Goal: Information Seeking & Learning: Find contact information

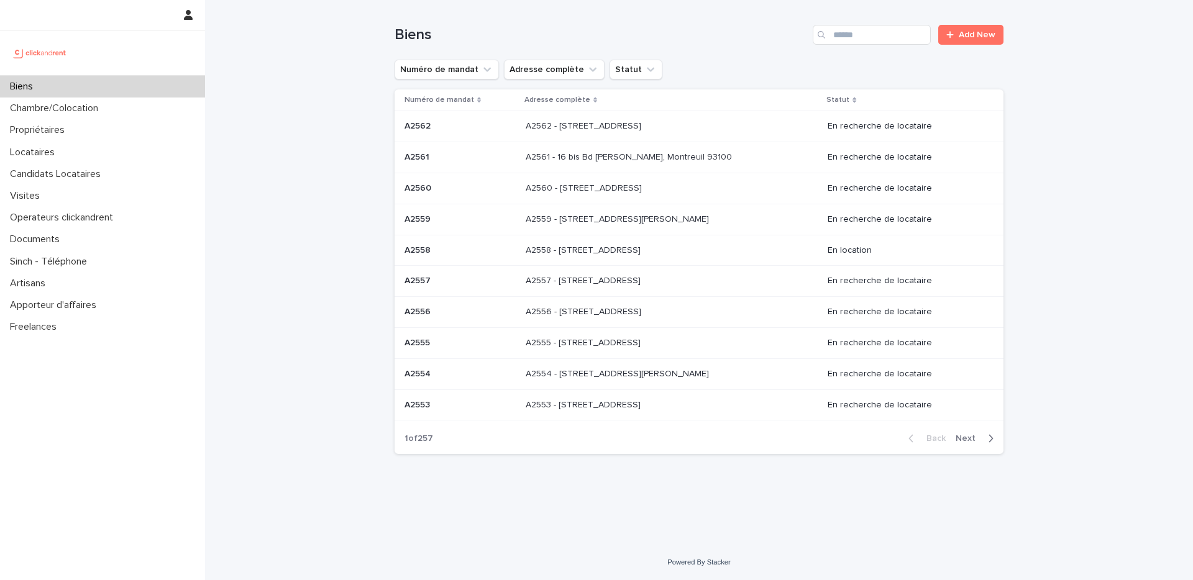
click at [55, 84] on div "Biens" at bounding box center [102, 87] width 205 height 22
click at [877, 35] on input "Search" at bounding box center [872, 35] width 118 height 20
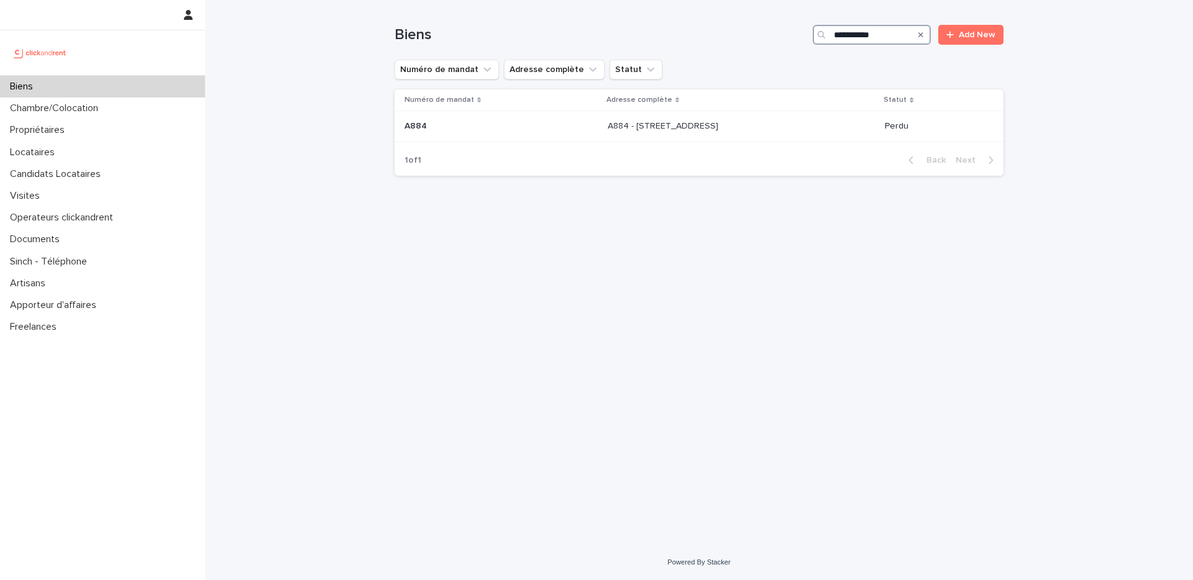
type input "**********"
click at [918, 25] on button "Search" at bounding box center [920, 35] width 5 height 20
click at [919, 36] on input "Search" at bounding box center [872, 35] width 118 height 20
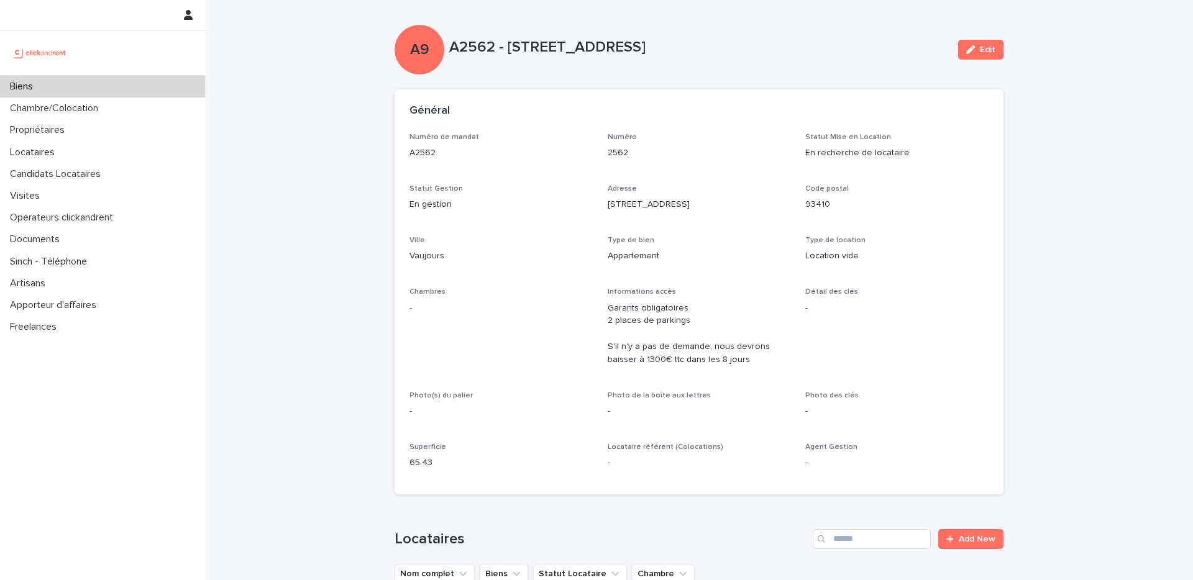
click at [47, 86] on div "Biens" at bounding box center [102, 87] width 205 height 22
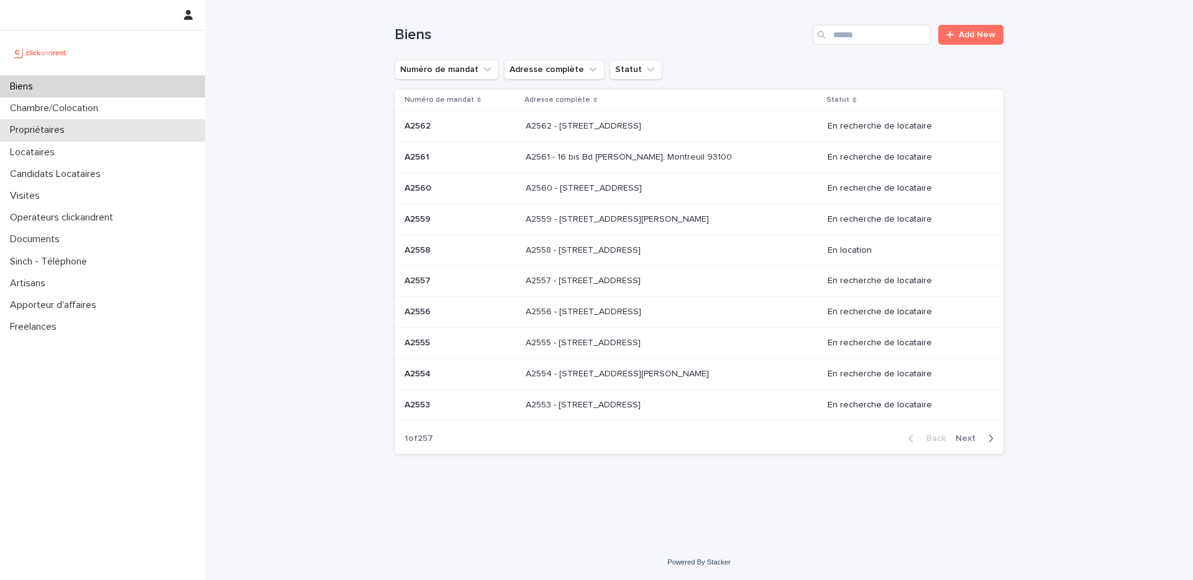
click at [84, 132] on div "Propriétaires" at bounding box center [102, 130] width 205 height 22
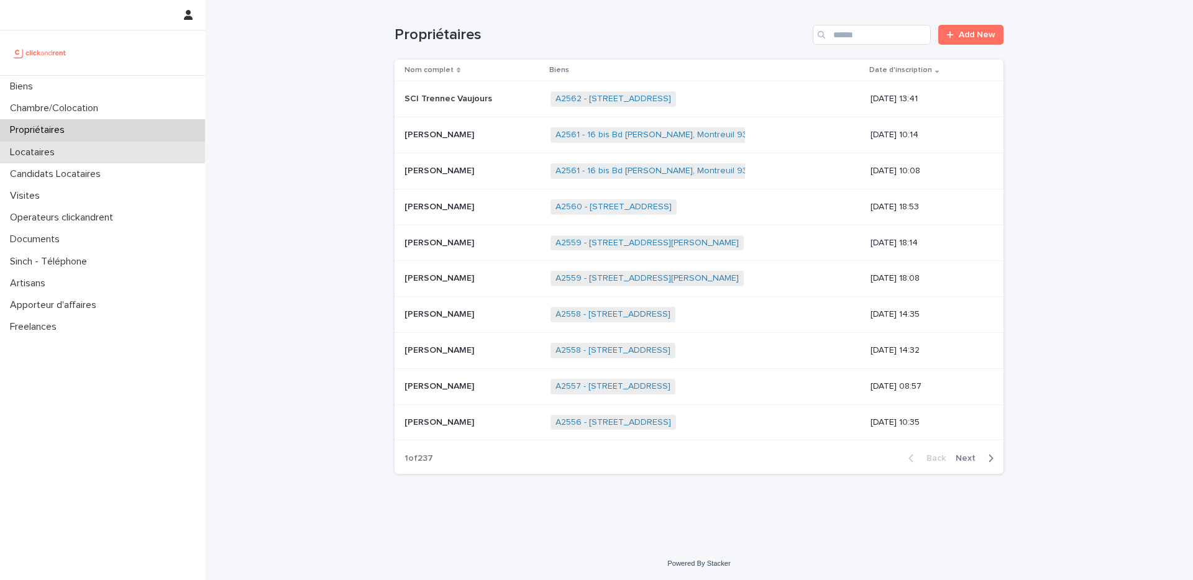
click at [76, 153] on div "Locataires" at bounding box center [102, 153] width 205 height 22
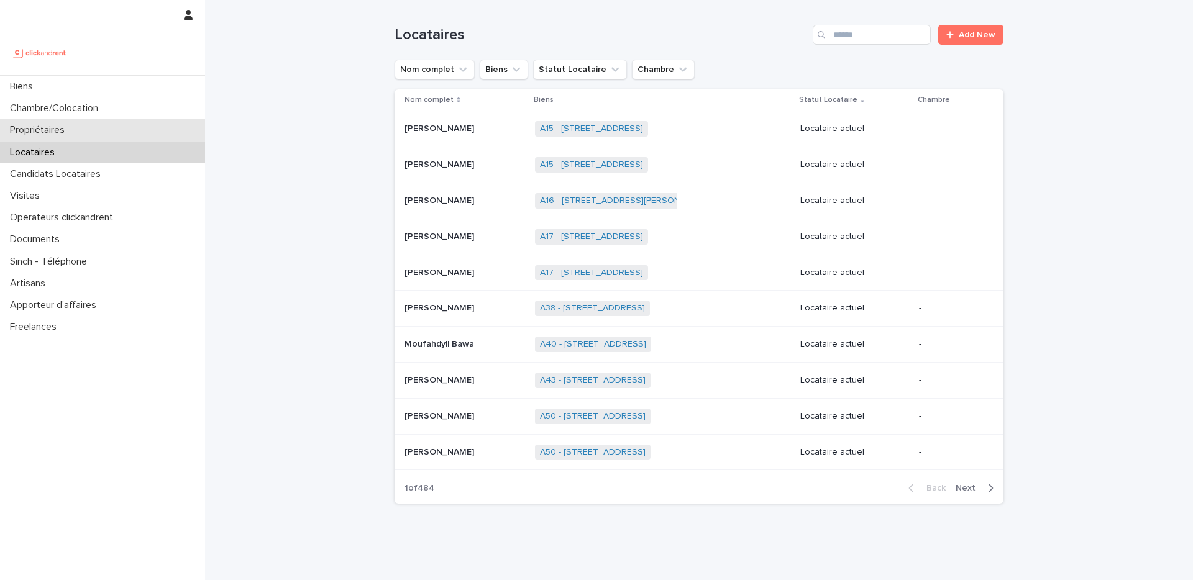
click at [98, 136] on div "Propriétaires" at bounding box center [102, 130] width 205 height 22
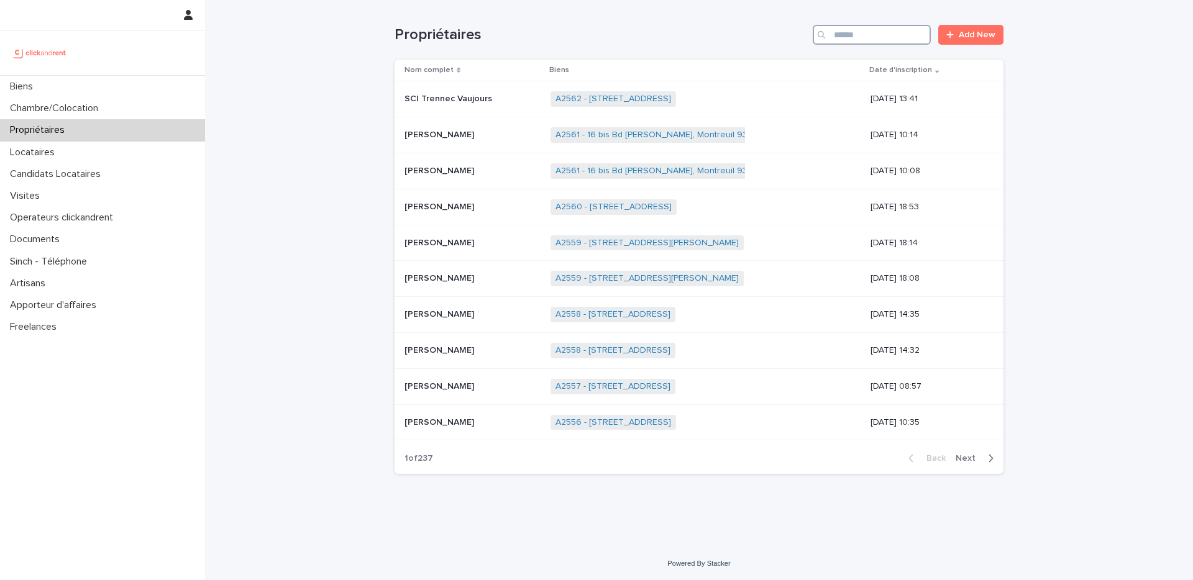
click at [854, 34] on input "Search" at bounding box center [872, 35] width 118 height 20
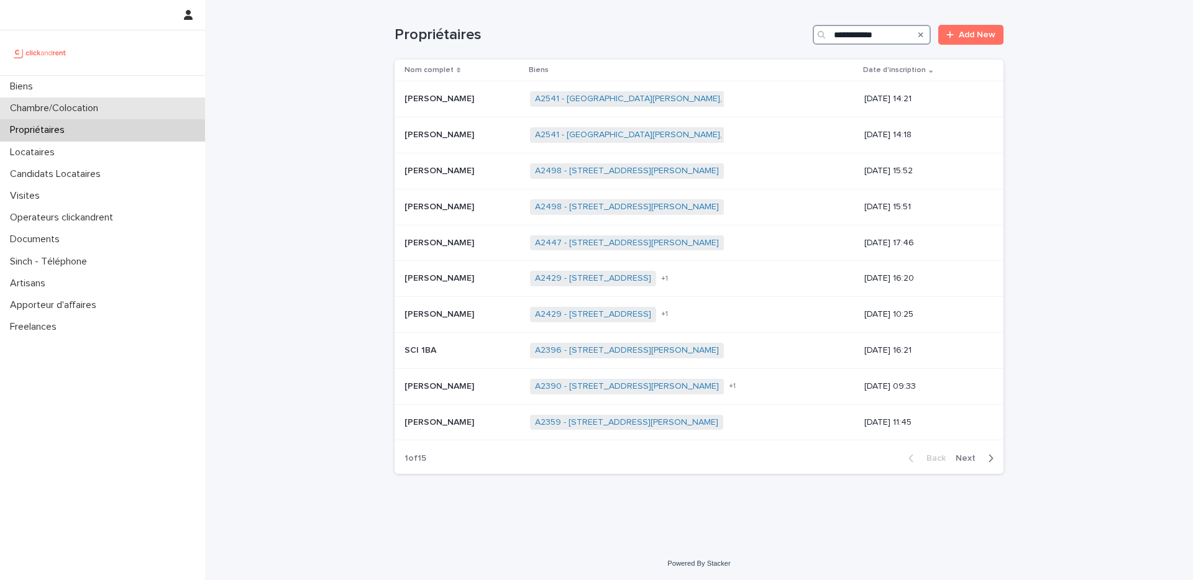
type input "**********"
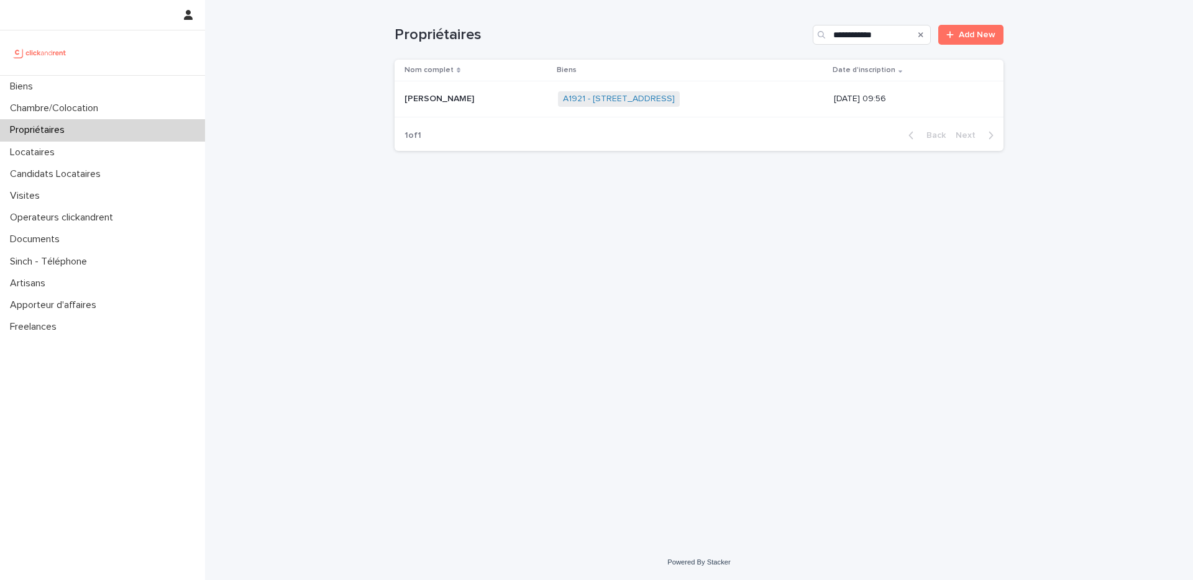
click at [629, 93] on span "A1921 - 11A rue du Moulin Vert, Paris 75014" at bounding box center [619, 99] width 122 height 16
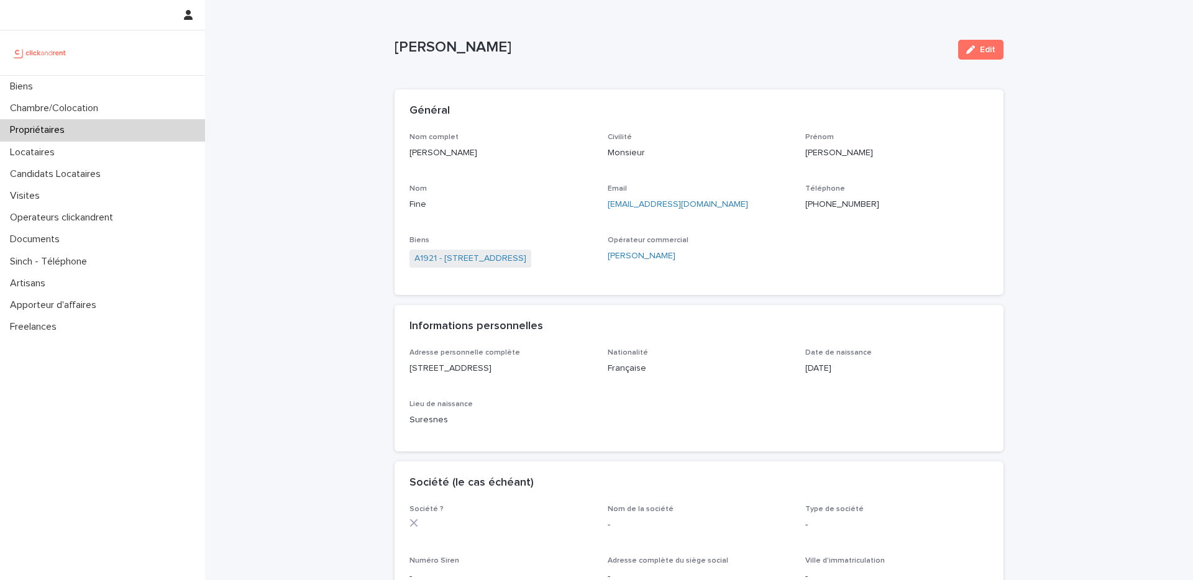
scroll to position [14, 0]
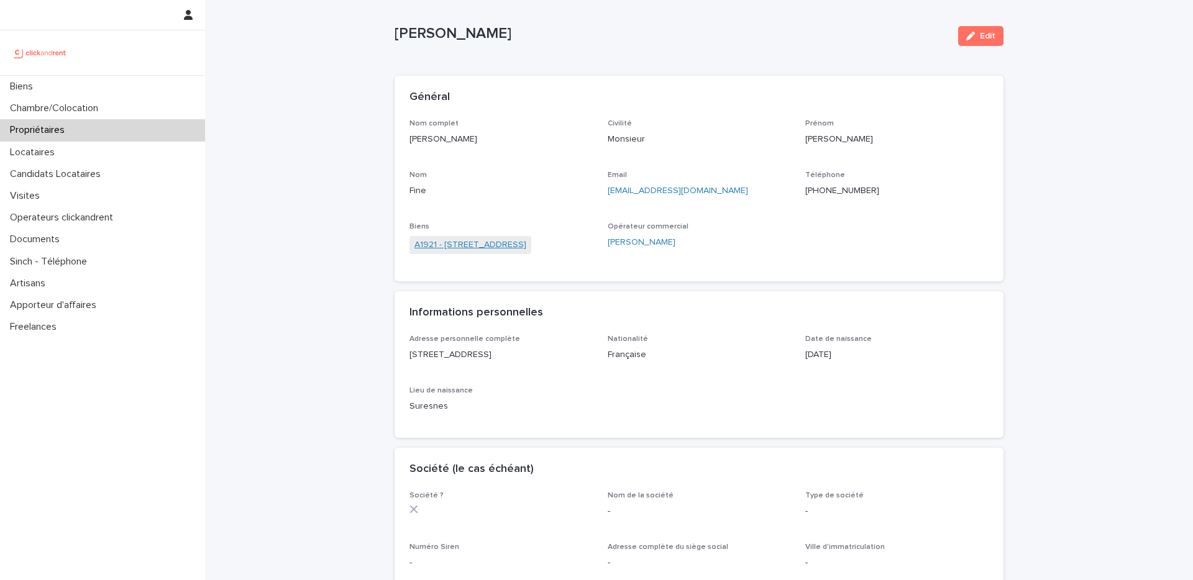
click at [526, 244] on link "A1921 - 11A rue du Moulin Vert, Paris 75014" at bounding box center [470, 245] width 112 height 13
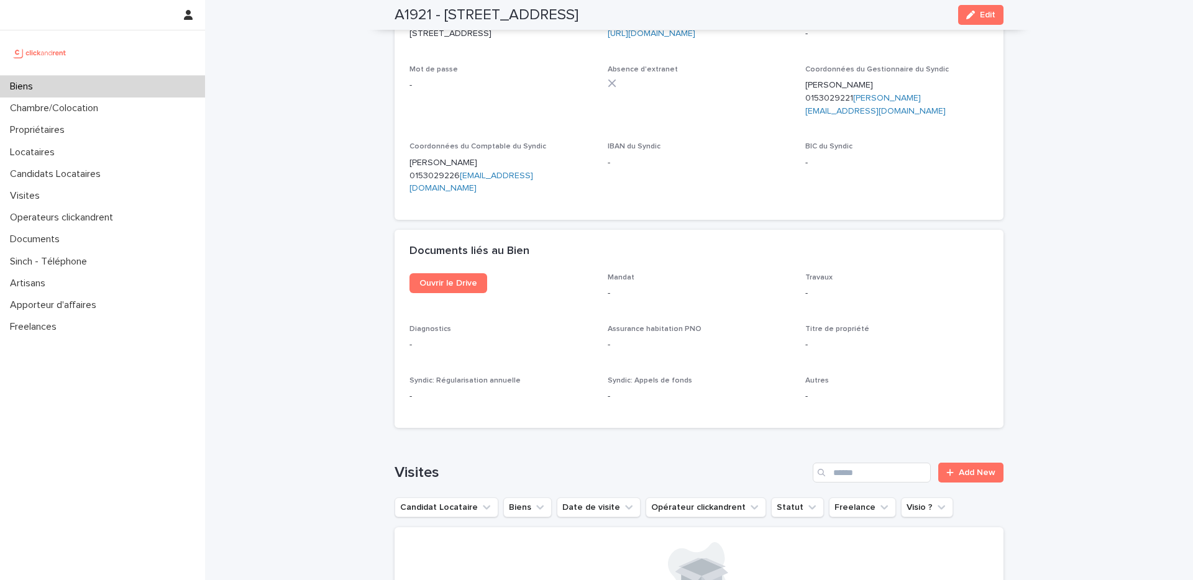
scroll to position [4636, 0]
click at [454, 278] on span "Ouvrir le Drive" at bounding box center [448, 282] width 58 height 9
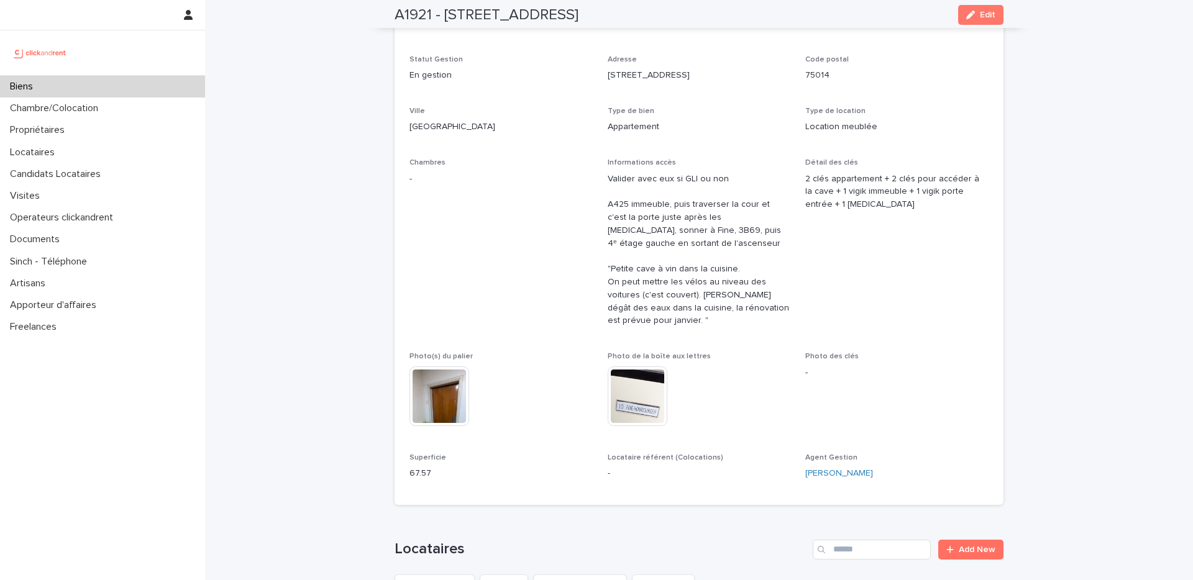
scroll to position [0, 0]
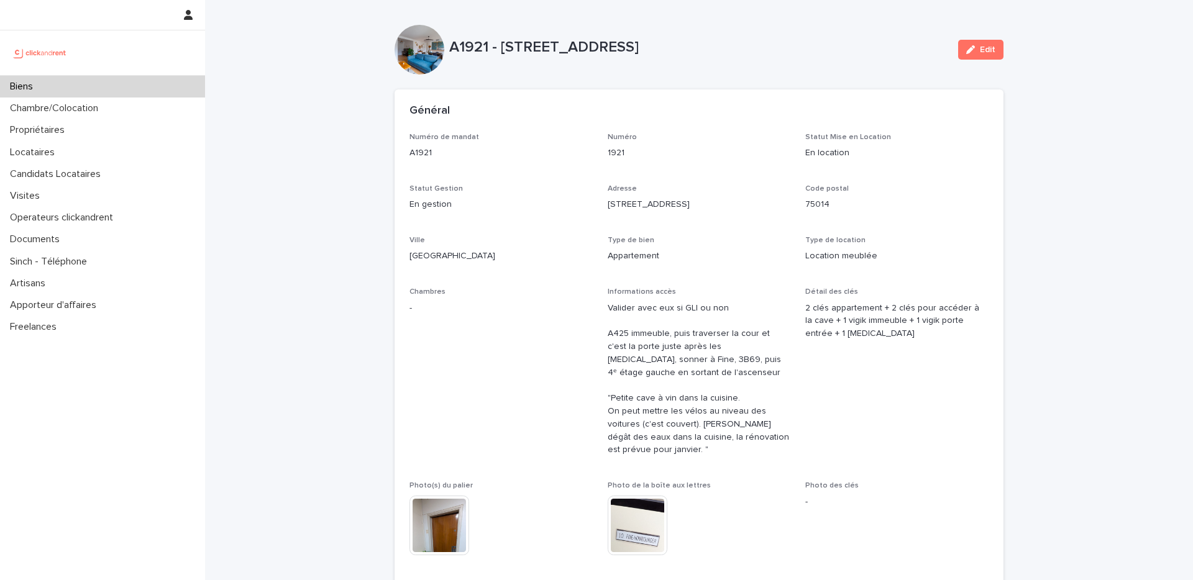
click at [693, 213] on div "Adresse 11A rue du Moulin Vert" at bounding box center [699, 203] width 183 height 37
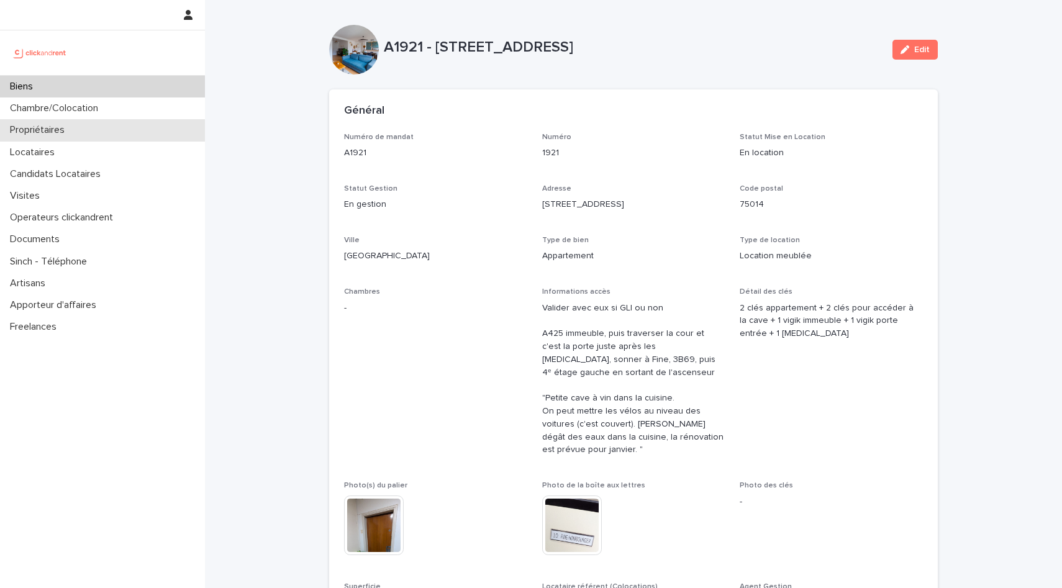
click at [58, 127] on p "Propriétaires" at bounding box center [40, 130] width 70 height 12
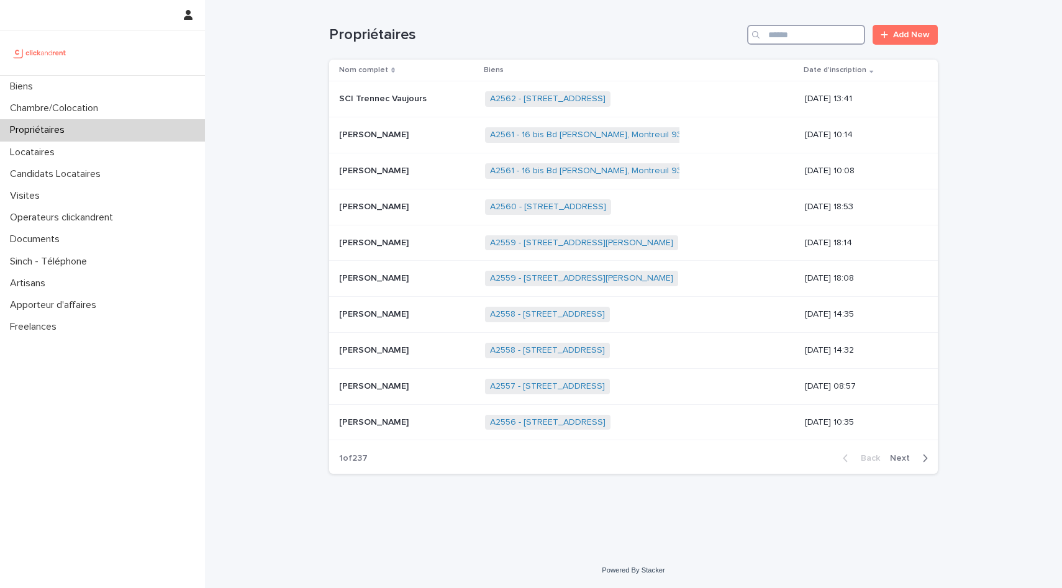
click at [814, 36] on input "Search" at bounding box center [806, 35] width 118 height 20
type input "**********"
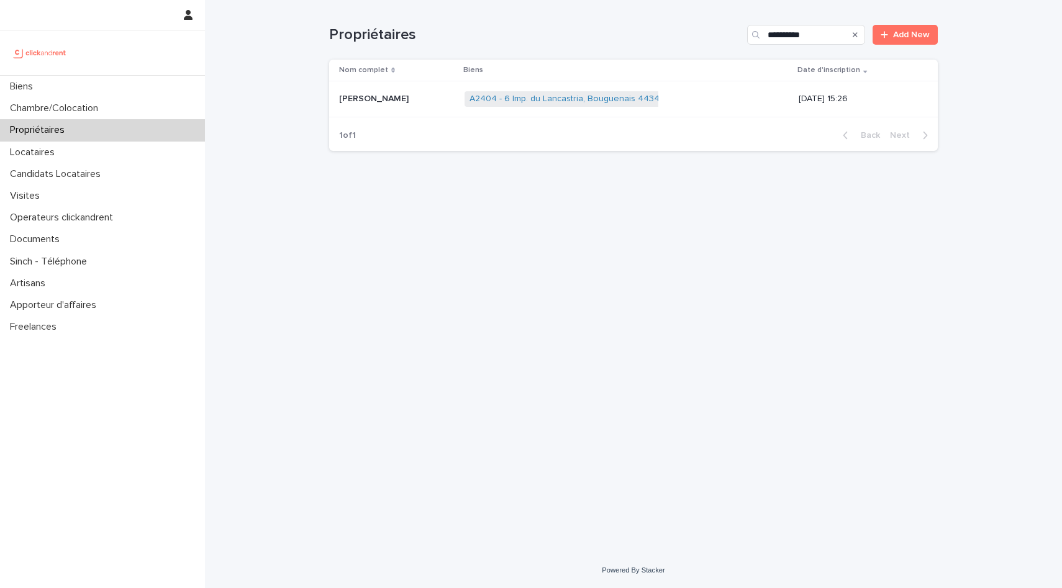
click at [593, 93] on span "A2404 - 6 Imp. du Lancastria, Bouguenais 44340" at bounding box center [568, 99] width 206 height 16
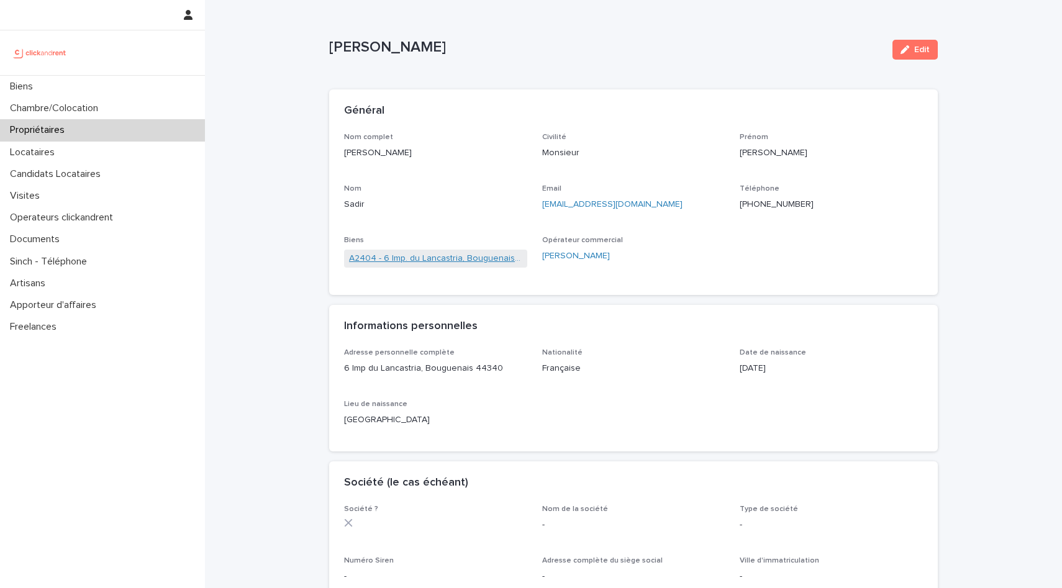
click at [407, 260] on link "A2404 - 6 Imp. du Lancastria, Bouguenais 44340" at bounding box center [435, 258] width 173 height 13
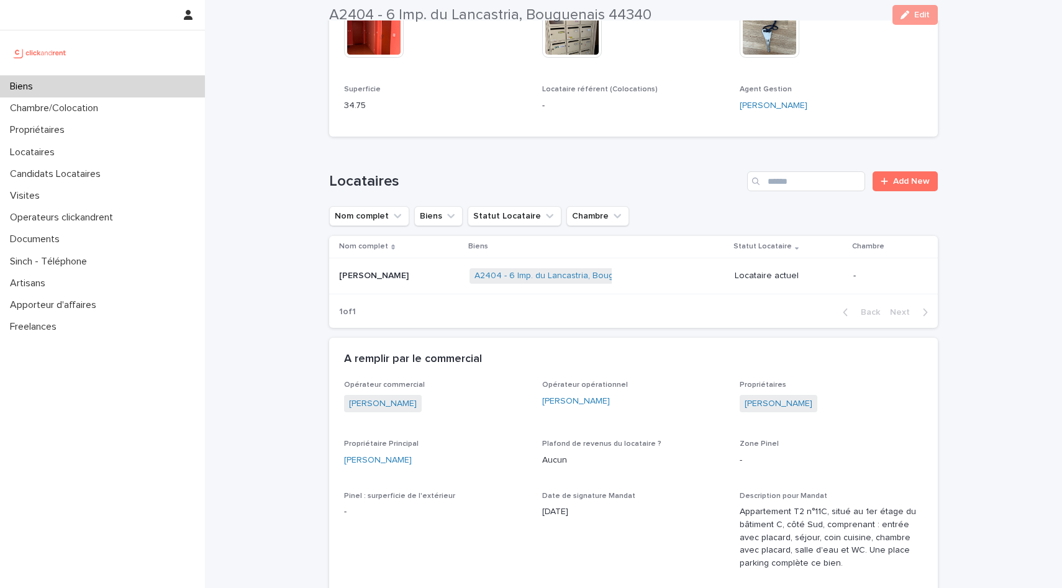
scroll to position [563, 0]
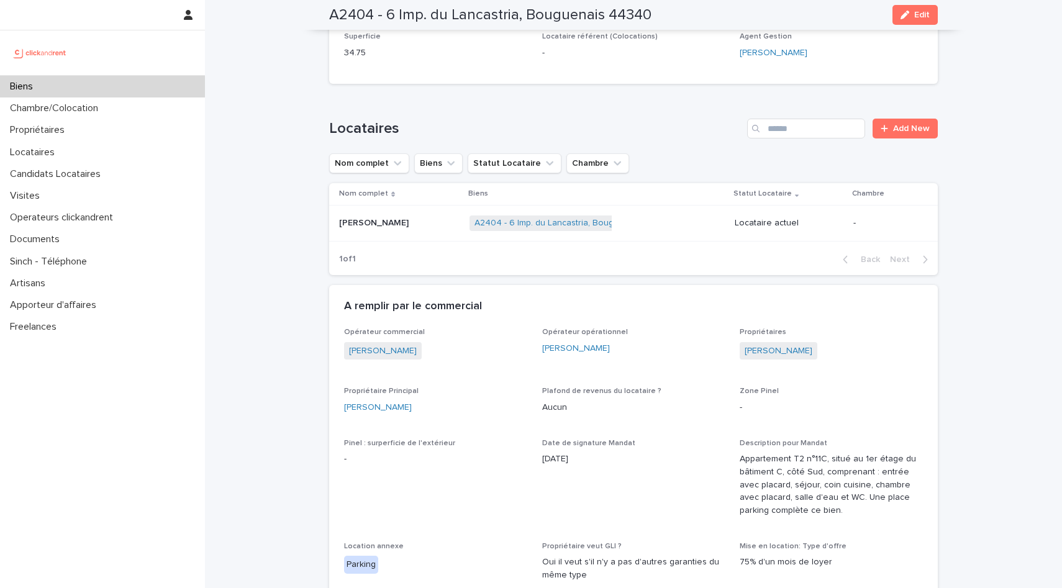
click at [674, 211] on div "A2404 - 6 Imp. du Lancastria, Bouguenais 44340 + 0" at bounding box center [597, 223] width 255 height 25
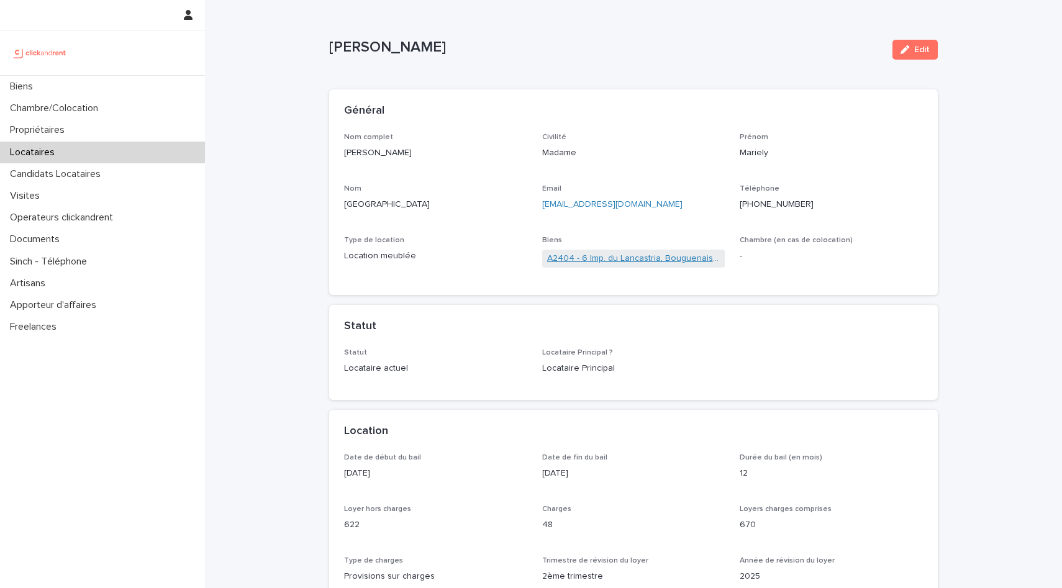
click at [660, 252] on link "A2404 - 6 Imp. du Lancastria, Bouguenais 44340" at bounding box center [633, 258] width 173 height 13
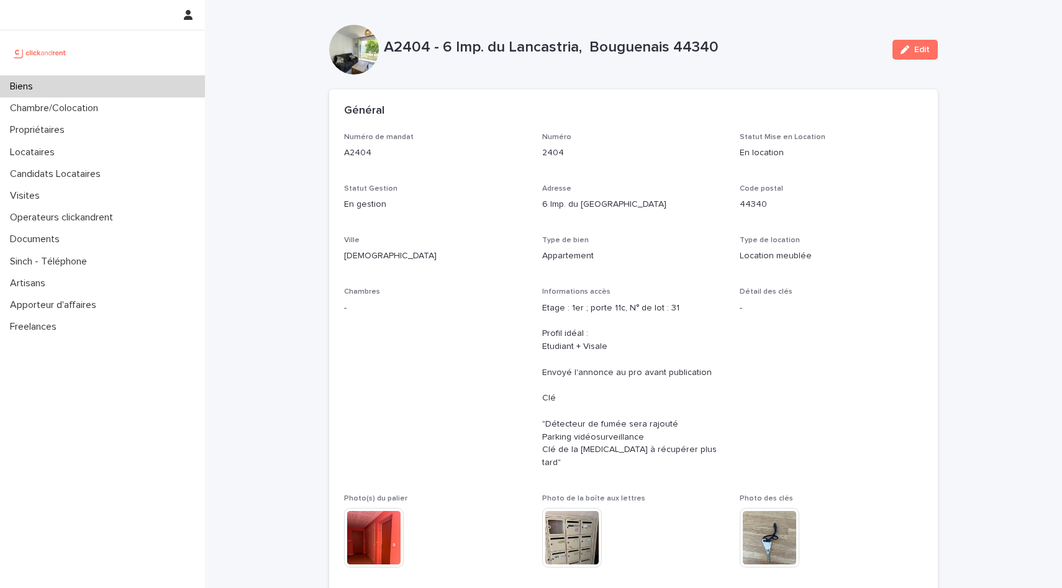
scroll to position [57, 0]
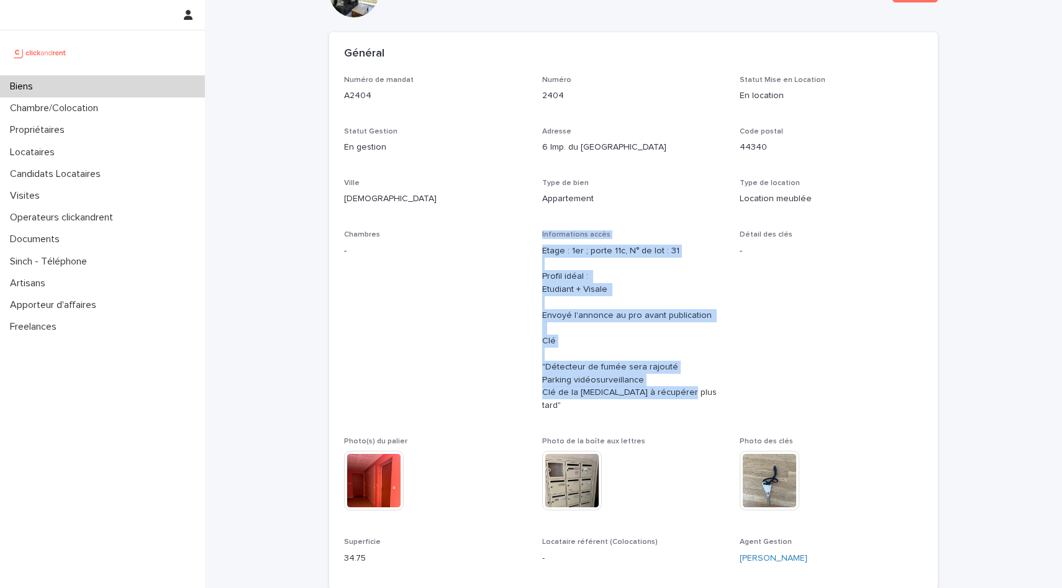
drag, startPoint x: 527, startPoint y: 257, endPoint x: 684, endPoint y: 396, distance: 209.5
click at [684, 396] on div "Numéro de mandat A2404 Numéro 2404 Statut Mise en Location En location Statut G…" at bounding box center [633, 325] width 579 height 499
click at [684, 396] on p "Etage : 1er ; porte 11c, N° de lot : 31 Profil idéal : Etudiant + Visale Envoyé…" at bounding box center [633, 329] width 183 height 168
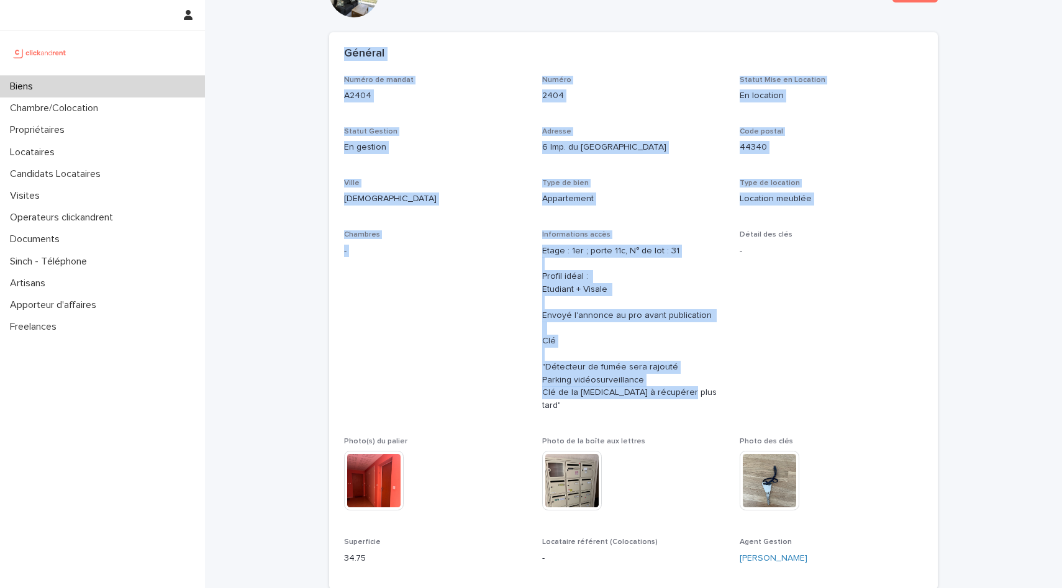
drag, startPoint x: 684, startPoint y: 396, endPoint x: 306, endPoint y: 45, distance: 515.2
drag, startPoint x: 322, startPoint y: 48, endPoint x: 738, endPoint y: 397, distance: 542.4
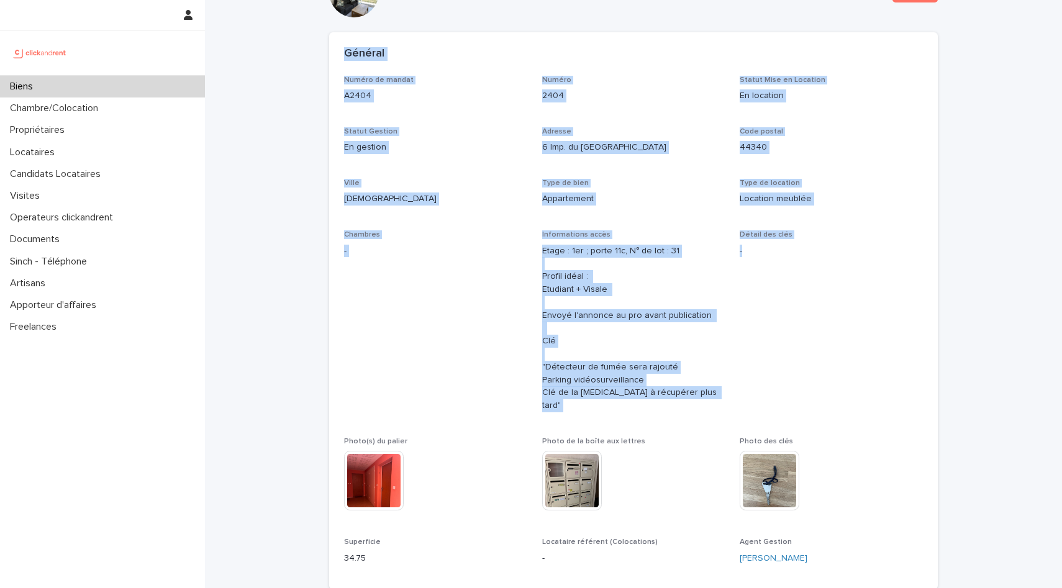
click at [738, 397] on div "Numéro de mandat A2404 Numéro 2404 Statut Mise en Location En location Statut G…" at bounding box center [633, 325] width 579 height 499
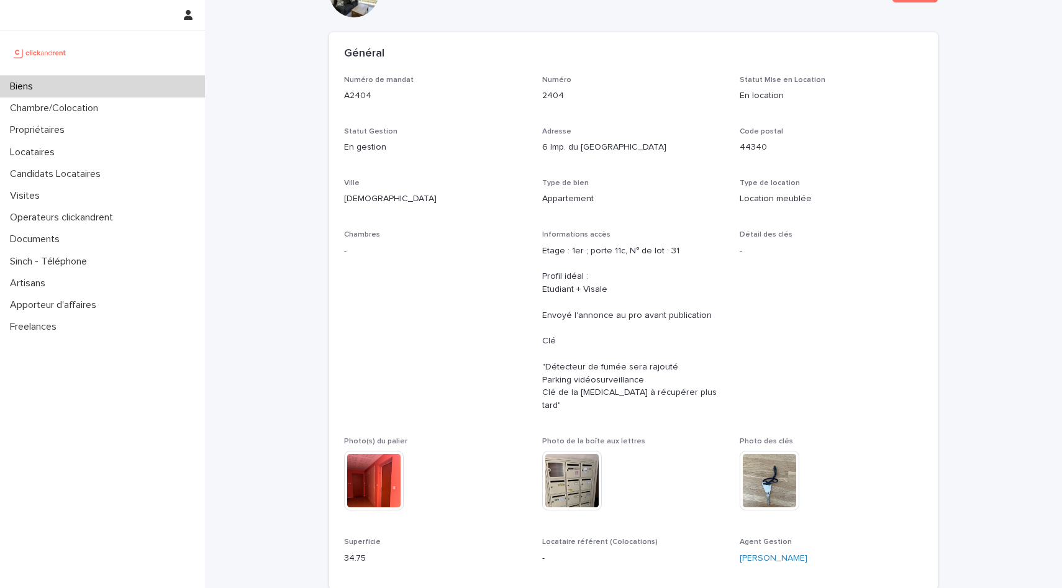
drag, startPoint x: 776, startPoint y: 400, endPoint x: 905, endPoint y: 386, distance: 130.0
click at [905, 386] on span "Détail des clés -" at bounding box center [831, 326] width 183 height 192
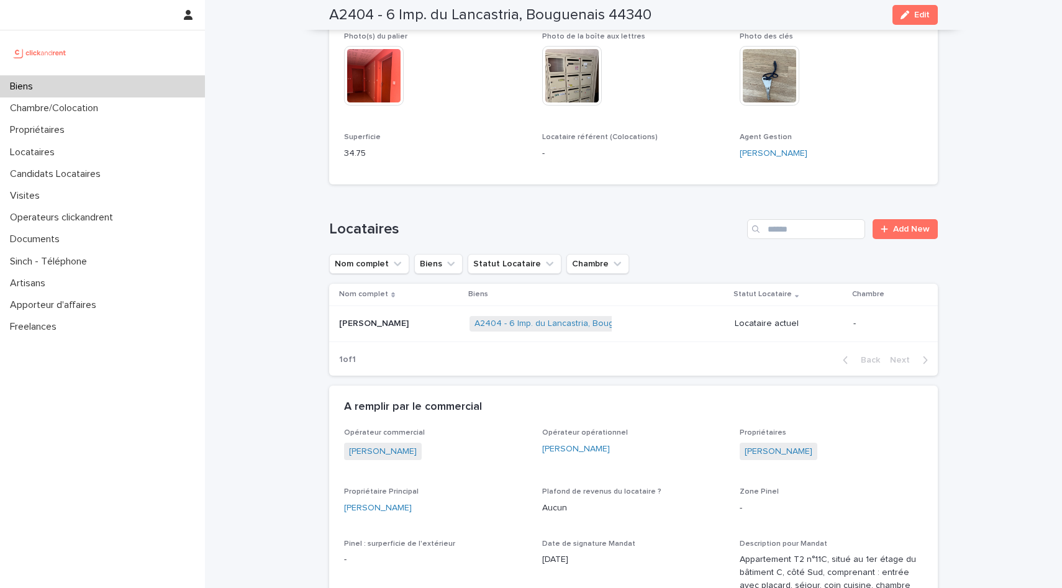
scroll to position [458, 0]
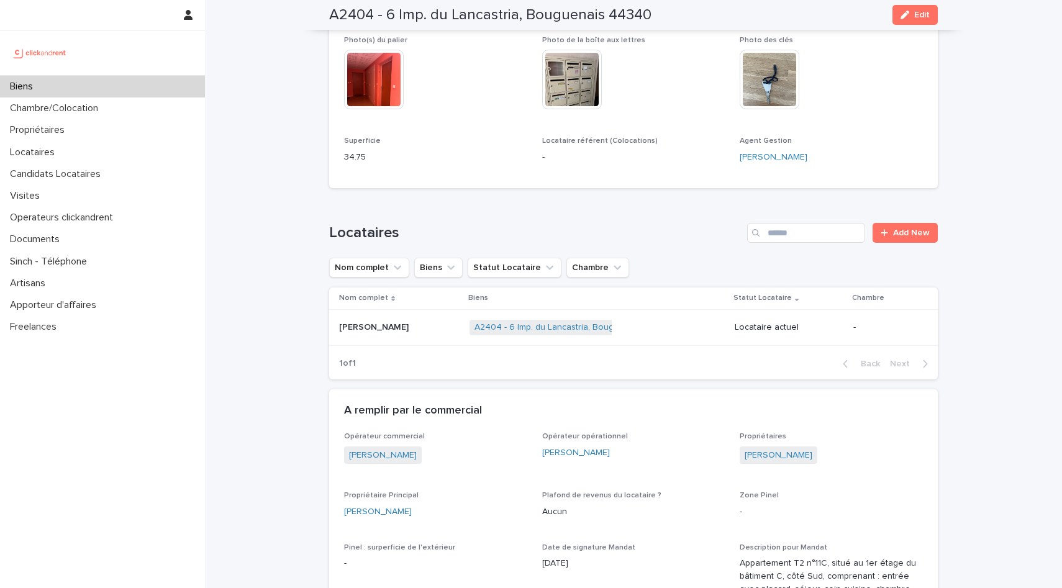
click at [371, 65] on img at bounding box center [374, 80] width 60 height 60
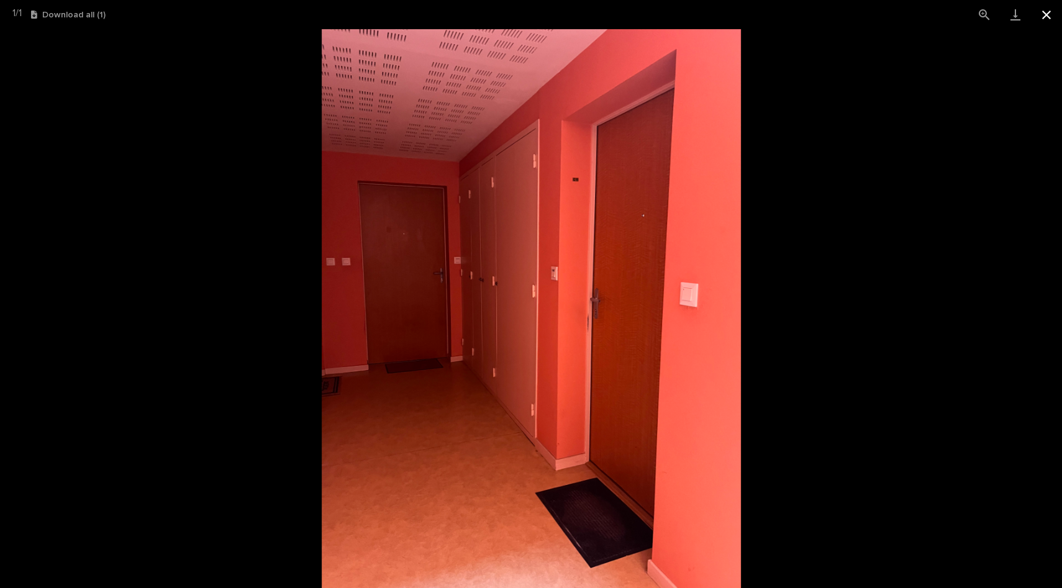
click at [1053, 14] on button "Close gallery" at bounding box center [1046, 14] width 31 height 29
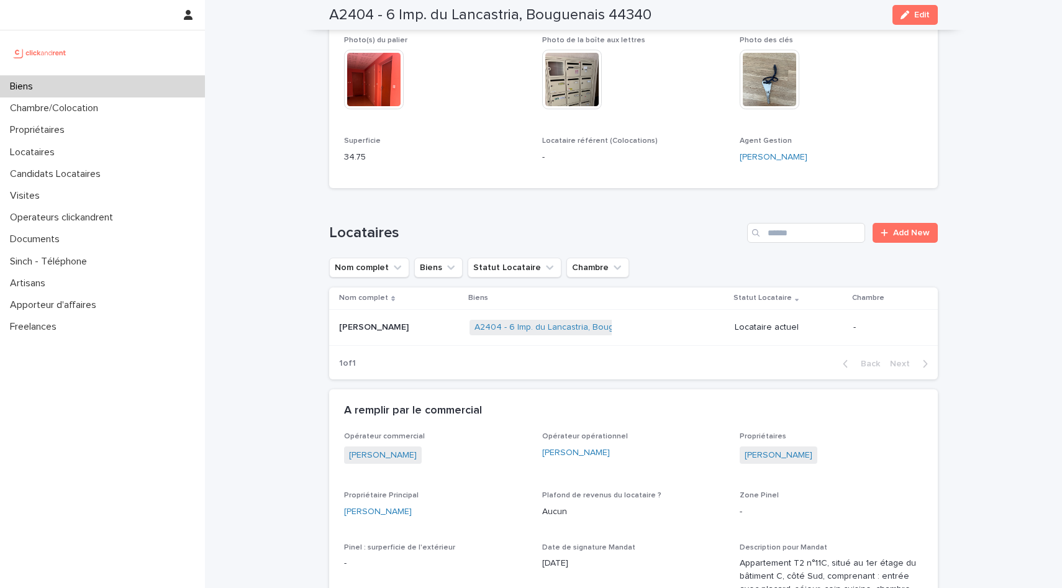
click at [576, 63] on img at bounding box center [572, 80] width 60 height 60
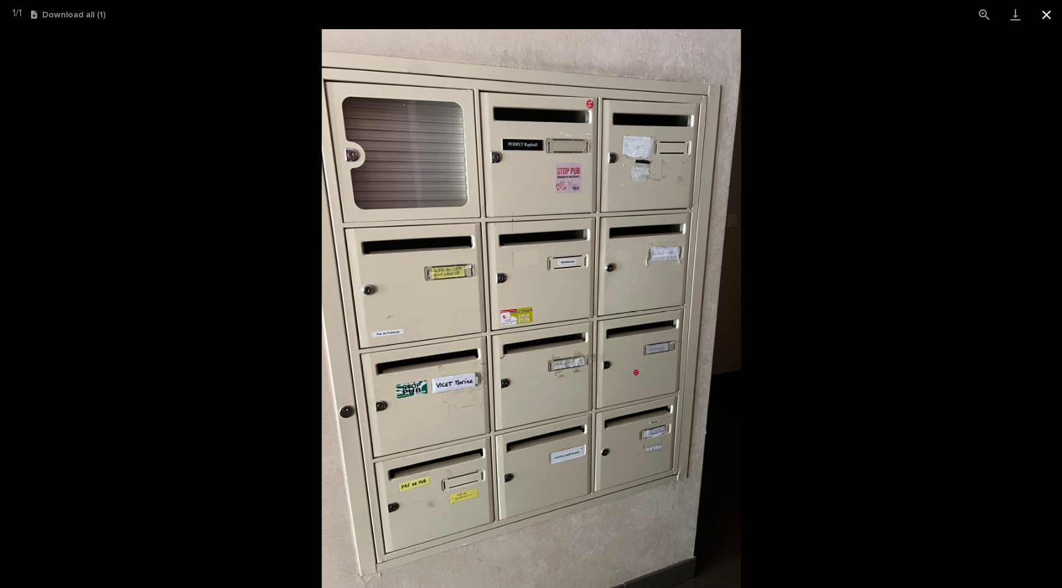
click at [1047, 11] on button "Close gallery" at bounding box center [1046, 14] width 31 height 29
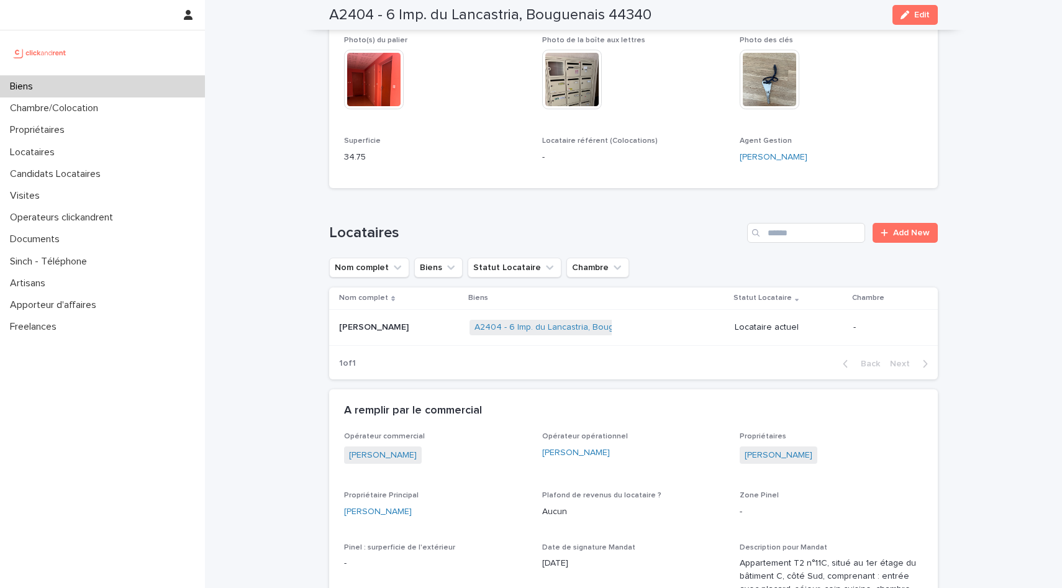
click at [755, 63] on img at bounding box center [770, 80] width 60 height 60
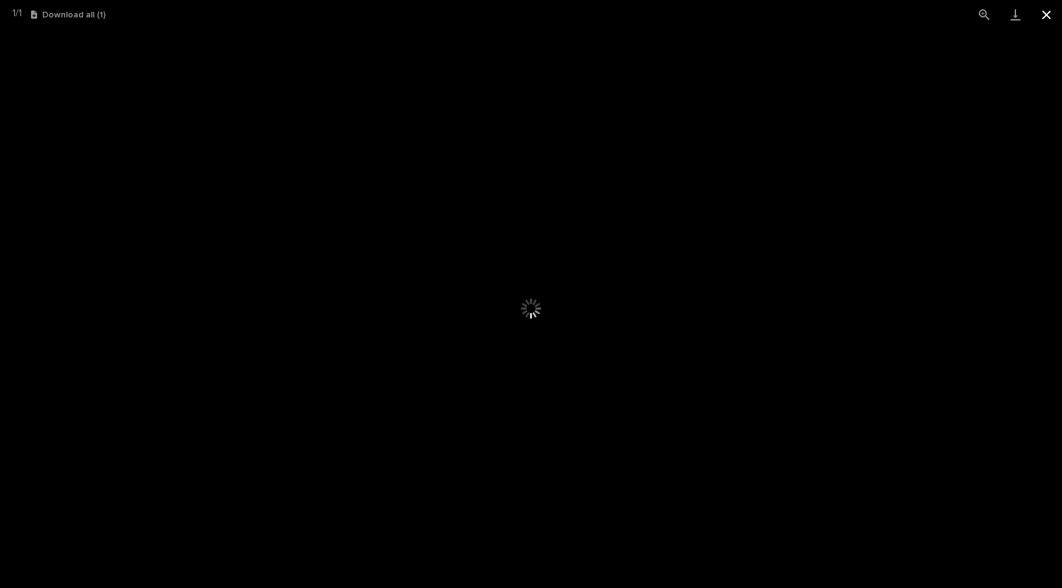
click at [1049, 7] on button "Close gallery" at bounding box center [1046, 14] width 31 height 29
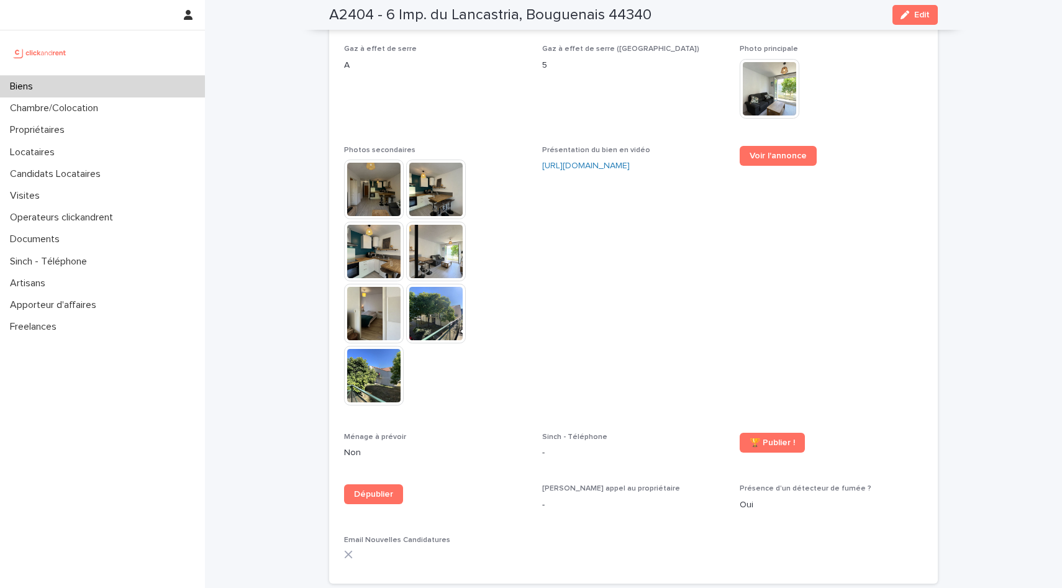
scroll to position [3230, 0]
click at [365, 159] on img at bounding box center [374, 189] width 60 height 60
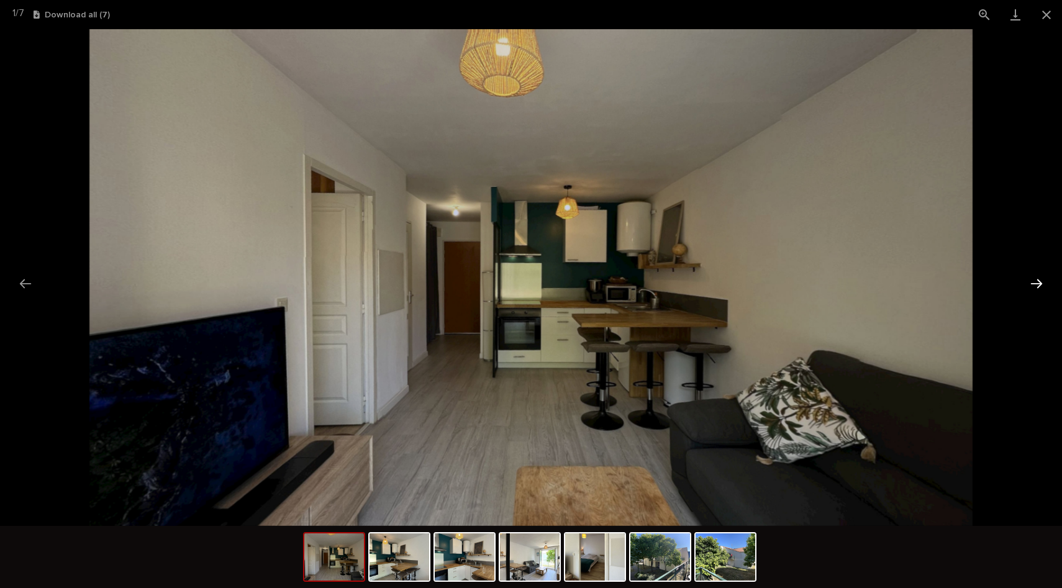
click at [1043, 282] on button "Next slide" at bounding box center [1037, 283] width 26 height 24
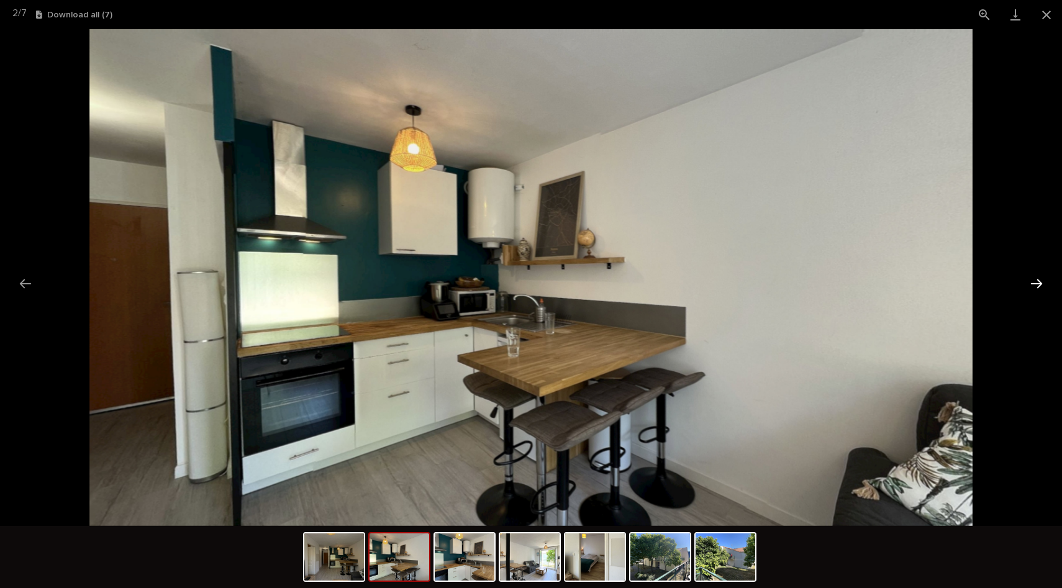
click at [1043, 282] on button "Next slide" at bounding box center [1037, 283] width 26 height 24
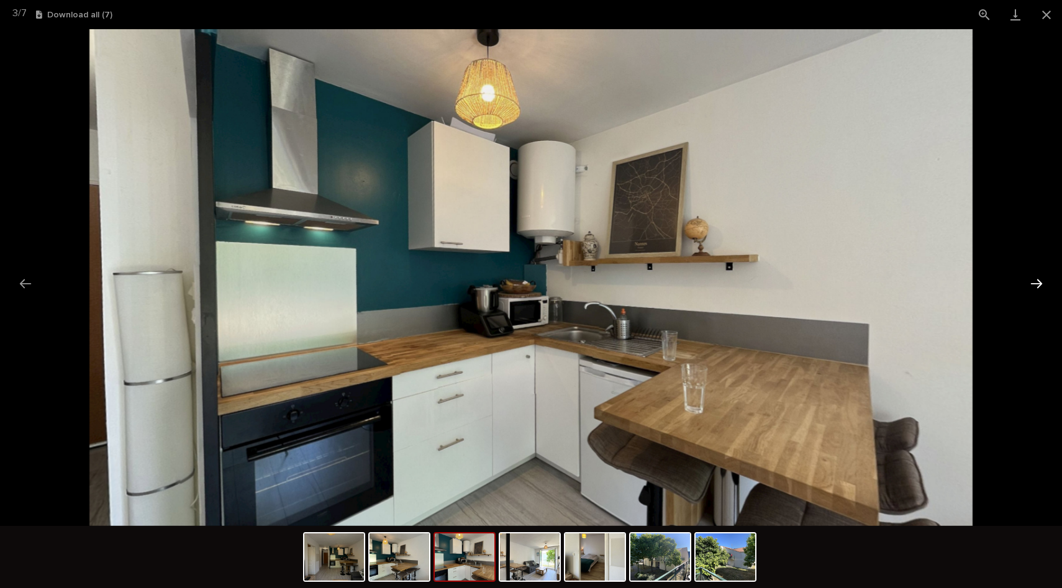
click at [1043, 282] on button "Next slide" at bounding box center [1037, 283] width 26 height 24
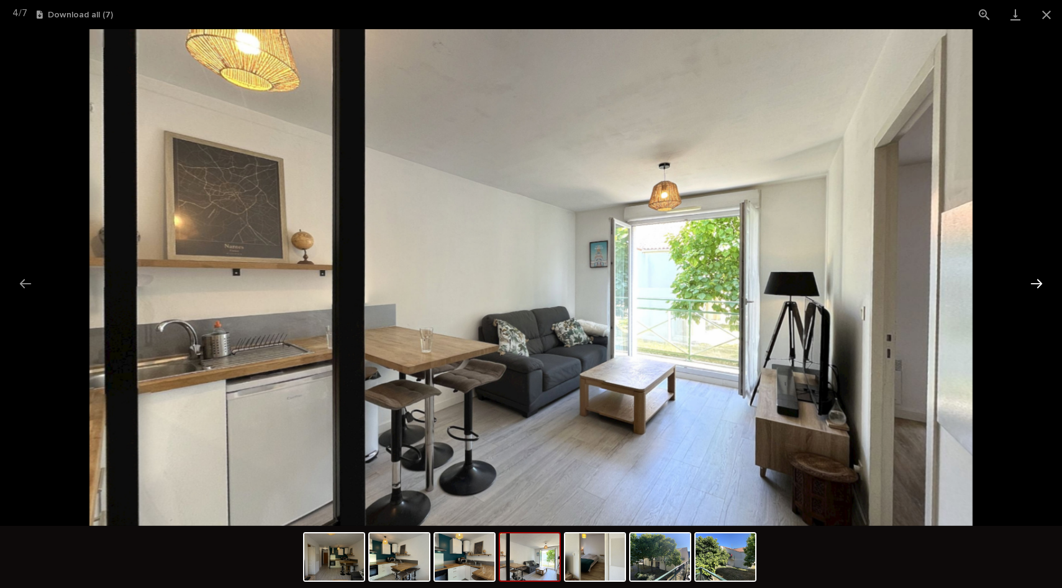
click at [1043, 282] on button "Next slide" at bounding box center [1037, 283] width 26 height 24
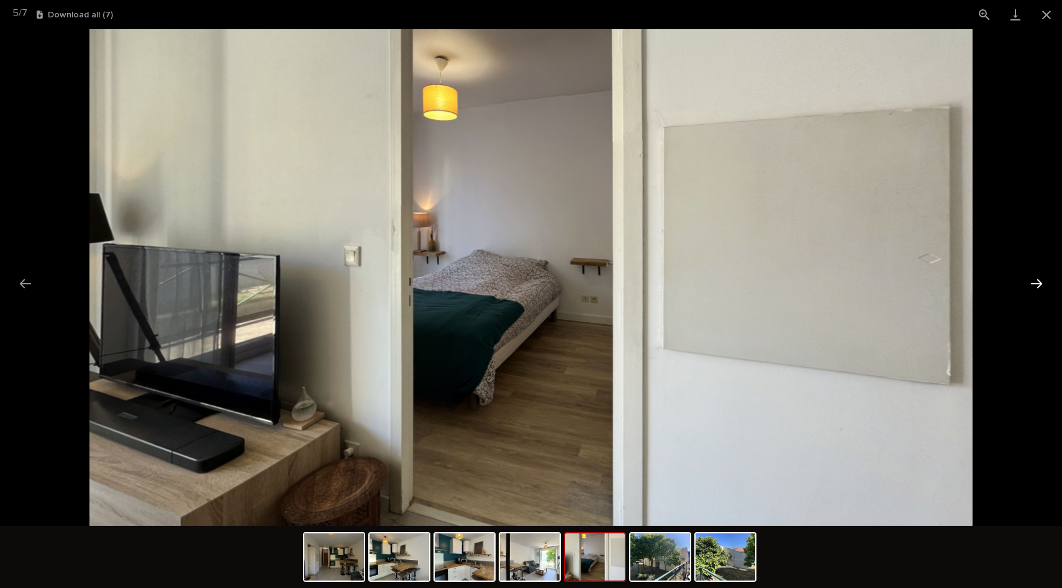
click at [1043, 282] on button "Next slide" at bounding box center [1037, 283] width 26 height 24
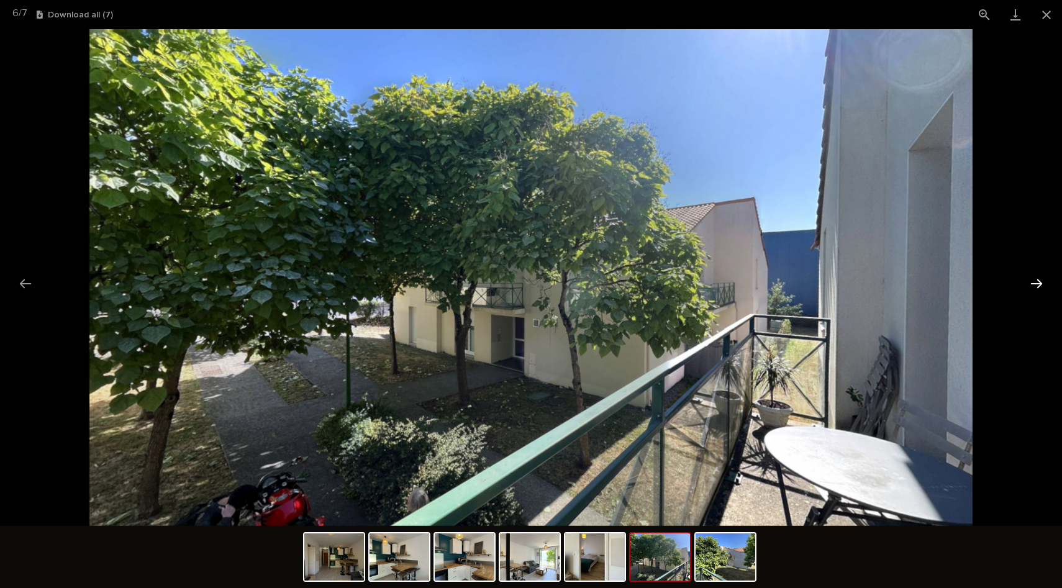
click at [1043, 282] on button "Next slide" at bounding box center [1037, 283] width 26 height 24
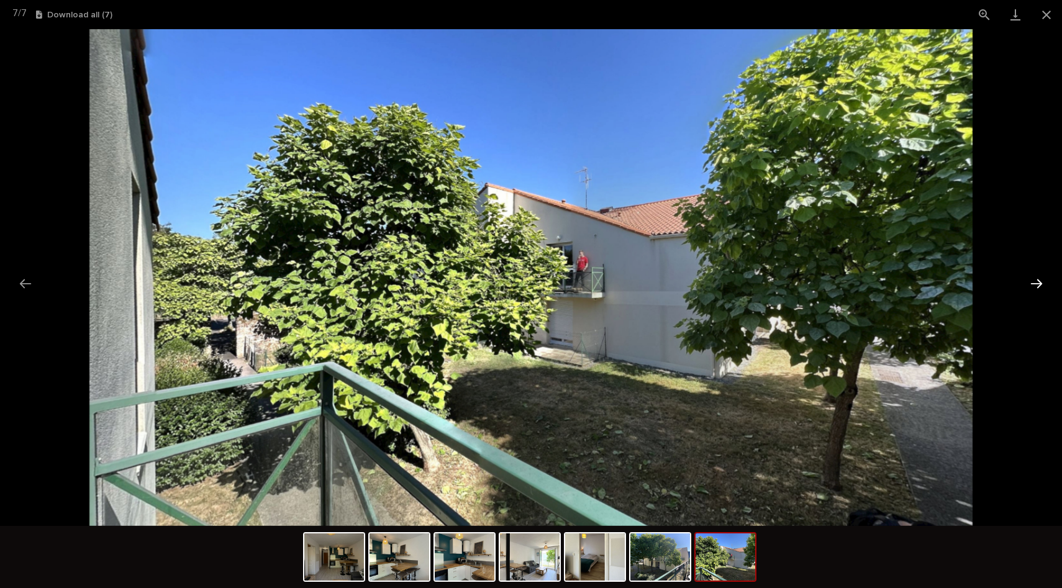
click at [1043, 282] on button "Next slide" at bounding box center [1037, 283] width 26 height 24
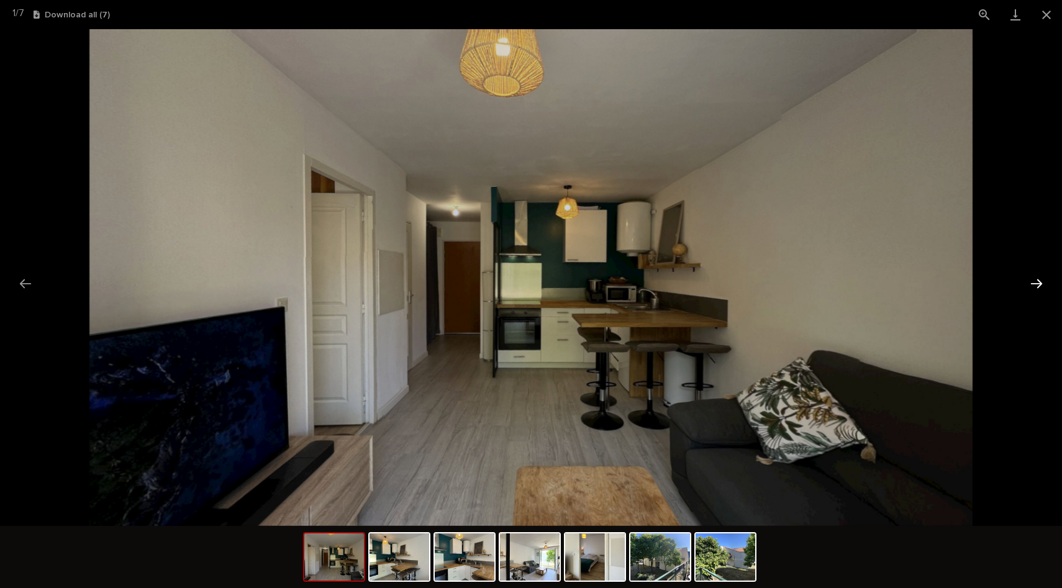
click at [1043, 282] on button "Next slide" at bounding box center [1037, 283] width 26 height 24
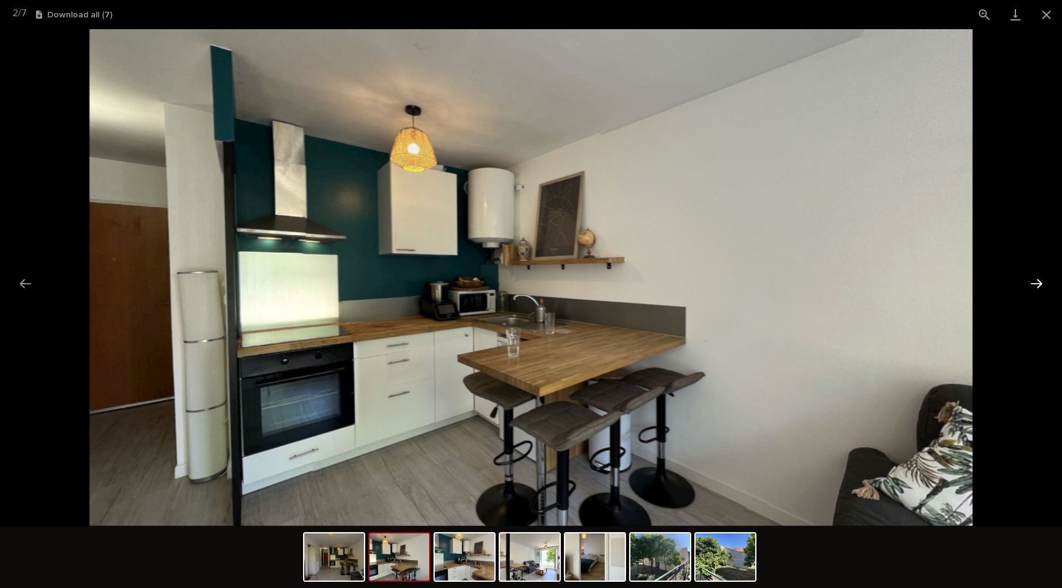
click at [1043, 282] on button "Next slide" at bounding box center [1037, 283] width 26 height 24
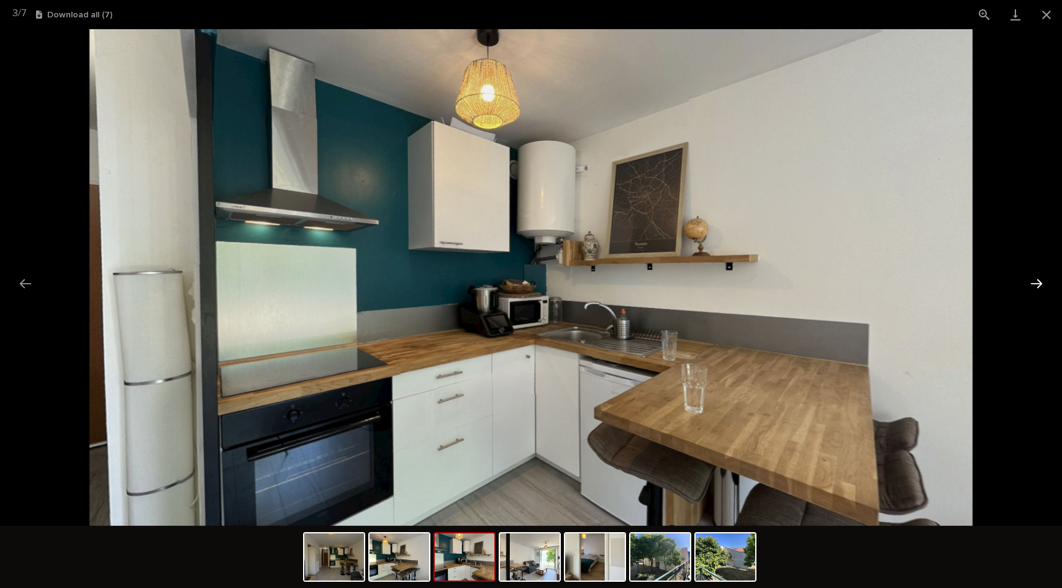
click at [1043, 282] on button "Next slide" at bounding box center [1037, 283] width 26 height 24
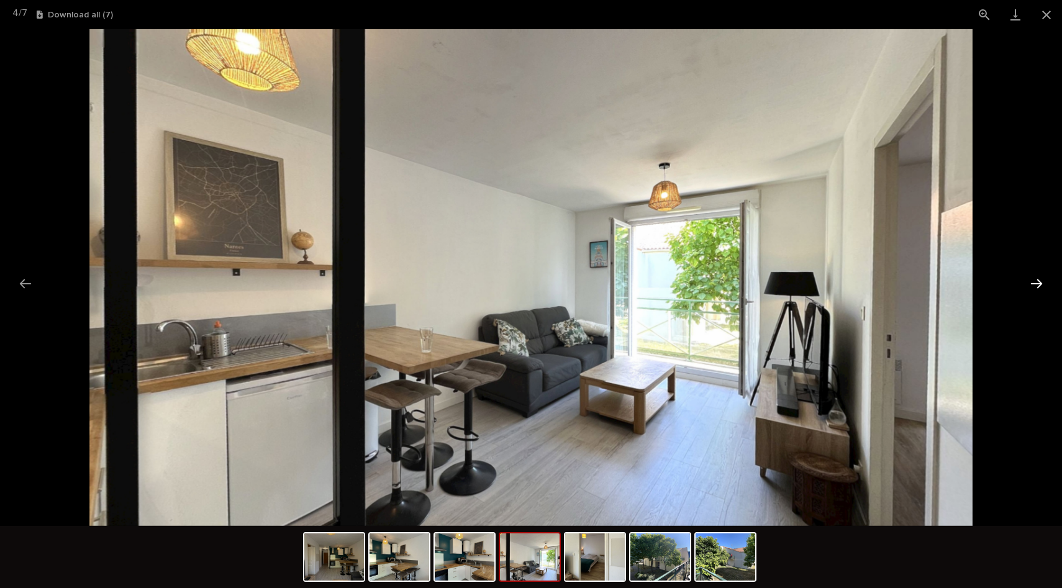
click at [1043, 282] on button "Next slide" at bounding box center [1037, 283] width 26 height 24
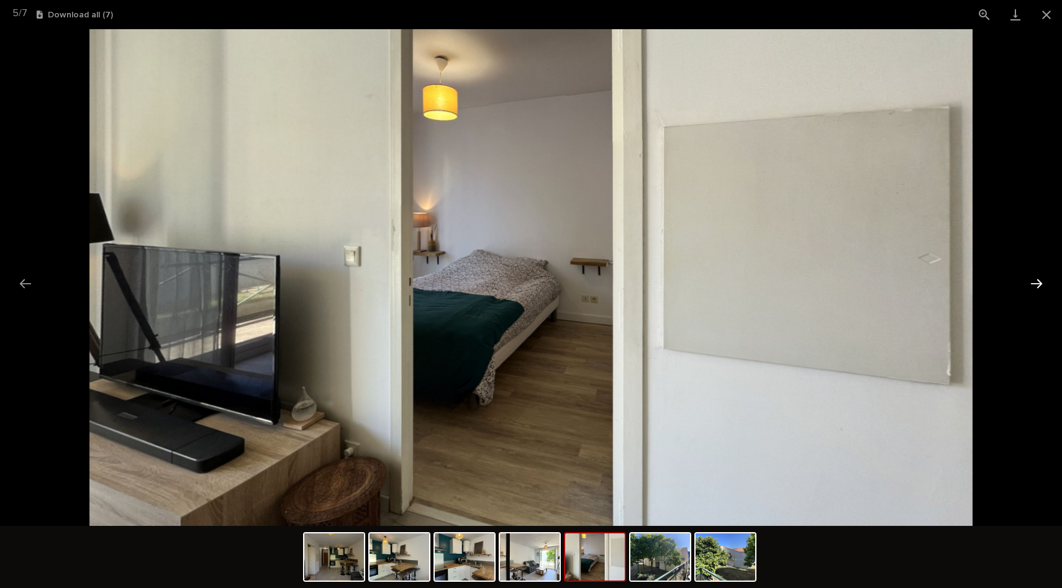
click at [1043, 282] on button "Next slide" at bounding box center [1037, 283] width 26 height 24
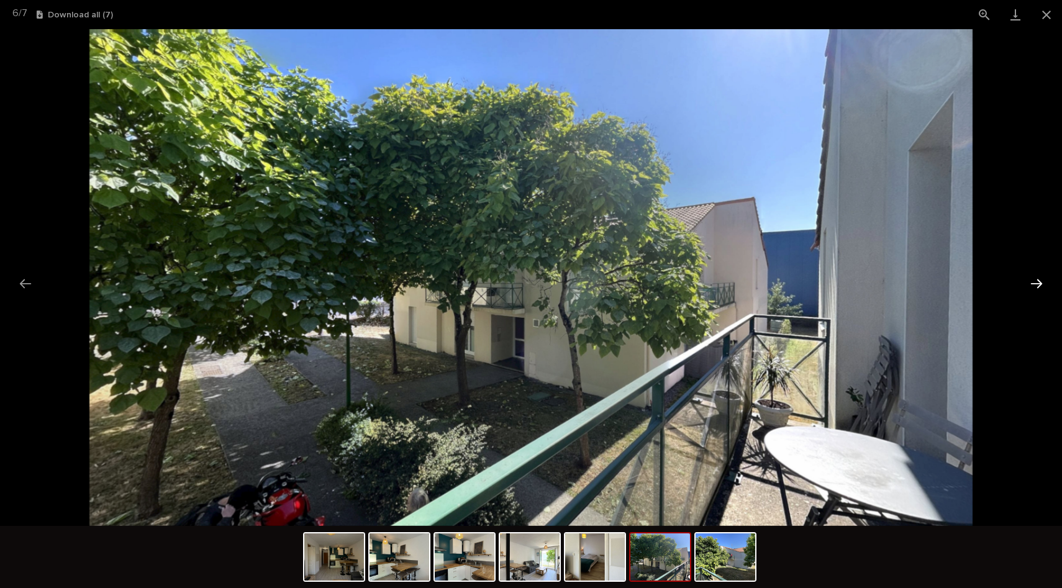
click at [1043, 282] on button "Next slide" at bounding box center [1037, 283] width 26 height 24
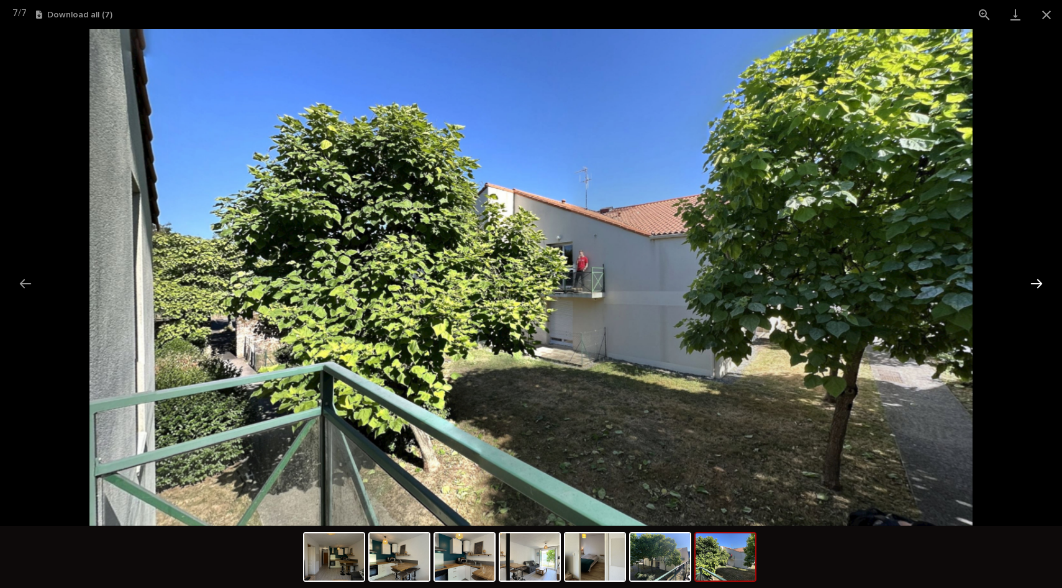
click at [1043, 282] on button "Next slide" at bounding box center [1037, 283] width 26 height 24
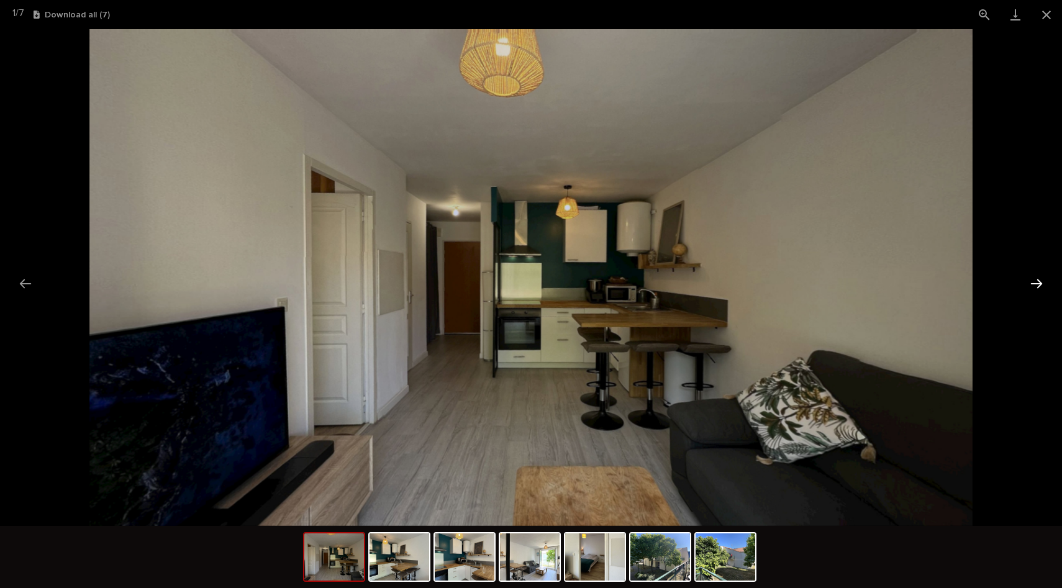
click at [1036, 276] on button "Next slide" at bounding box center [1037, 283] width 26 height 24
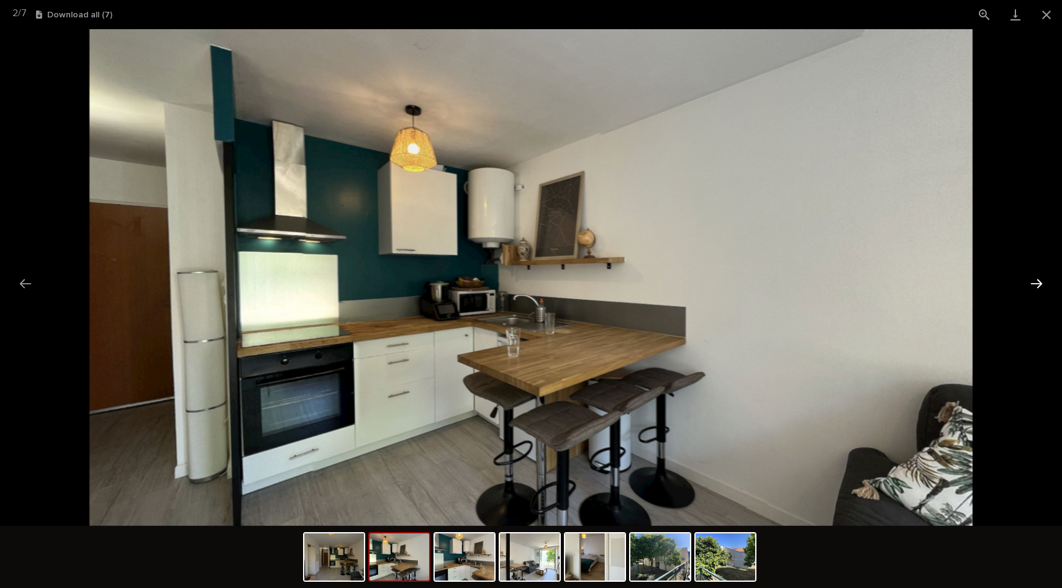
click at [1044, 290] on button "Next slide" at bounding box center [1037, 283] width 26 height 24
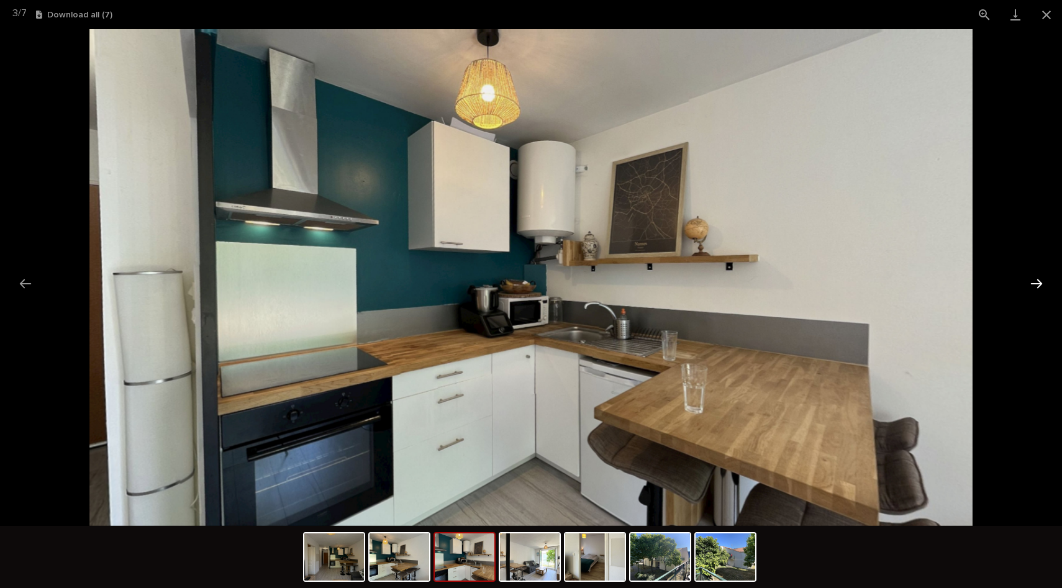
click at [1044, 290] on button "Next slide" at bounding box center [1037, 283] width 26 height 24
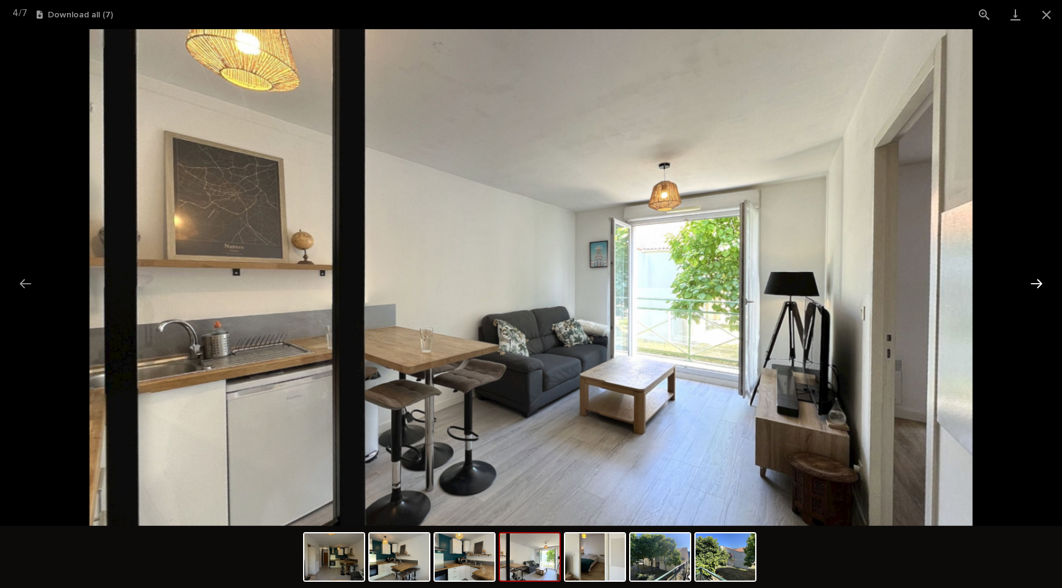
click at [1044, 290] on button "Next slide" at bounding box center [1037, 283] width 26 height 24
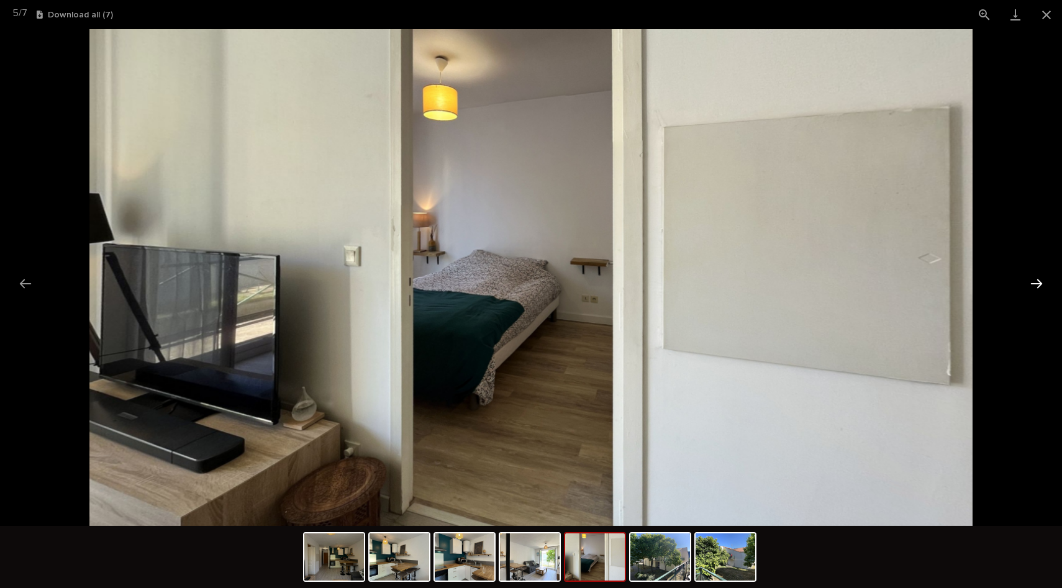
click at [1044, 290] on button "Next slide" at bounding box center [1037, 283] width 26 height 24
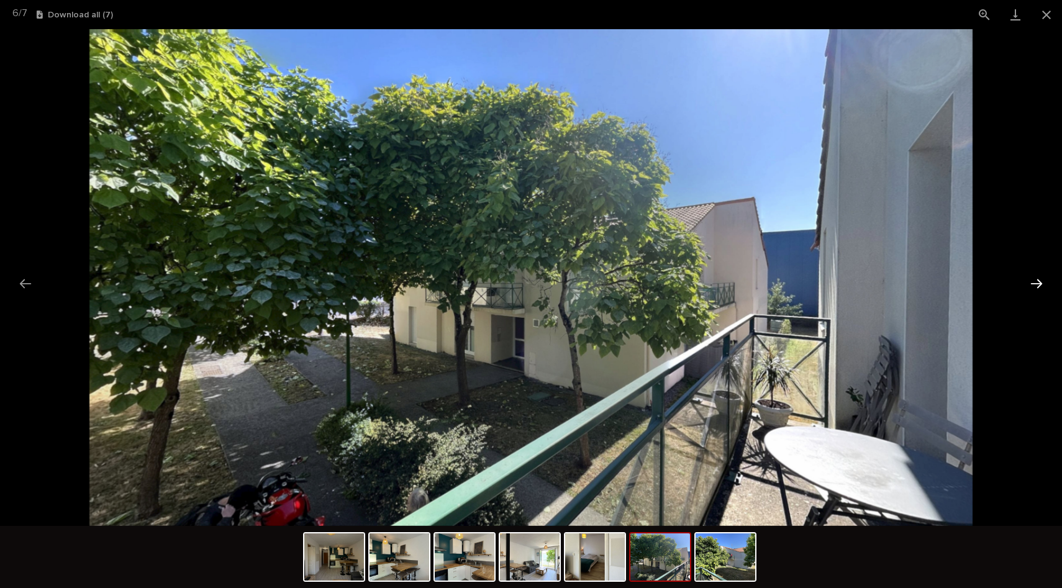
click at [1044, 290] on button "Next slide" at bounding box center [1037, 283] width 26 height 24
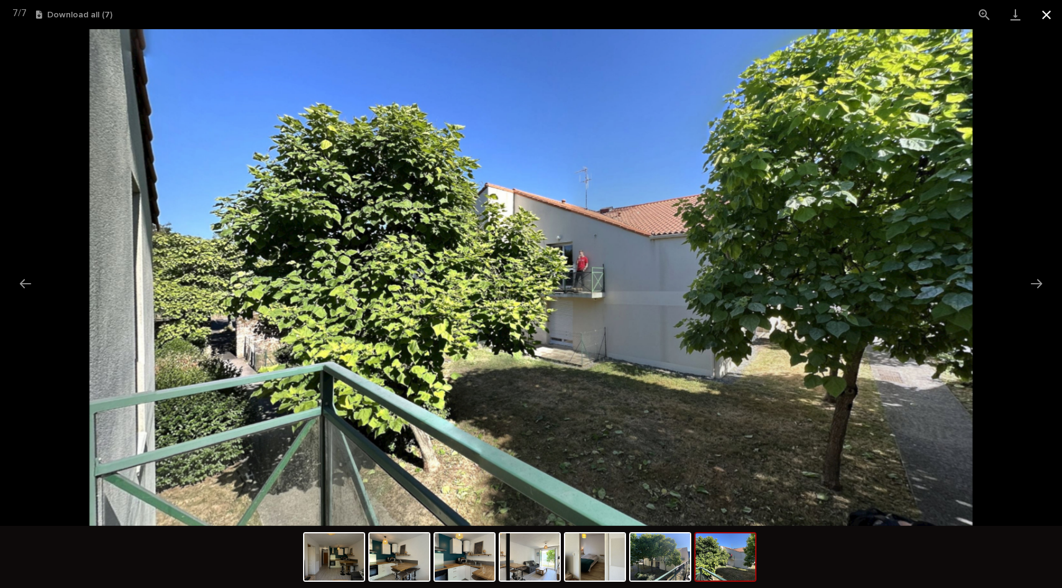
click at [1051, 20] on button "Close gallery" at bounding box center [1046, 14] width 31 height 29
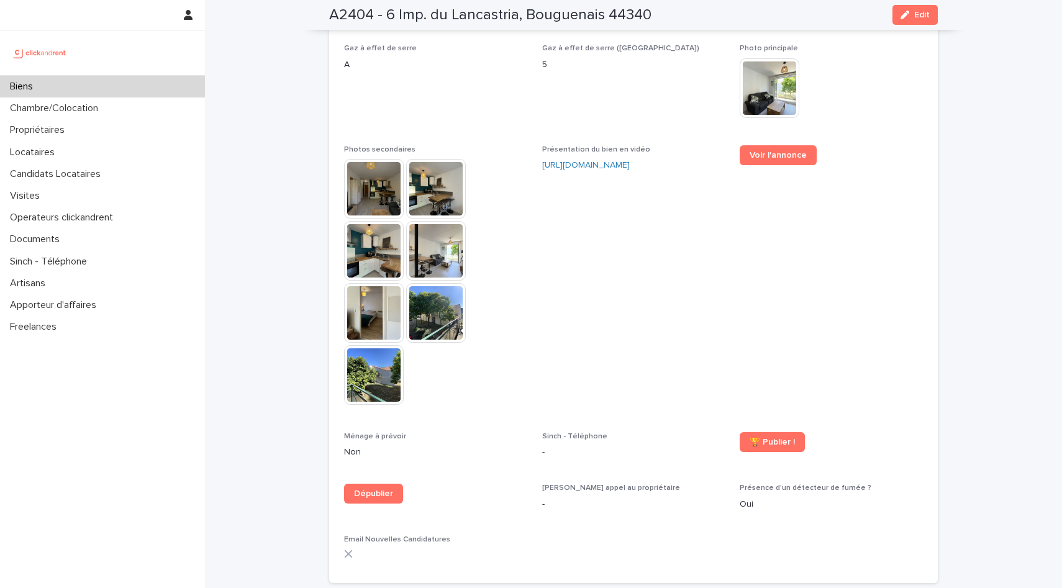
click at [366, 345] on img at bounding box center [374, 375] width 60 height 60
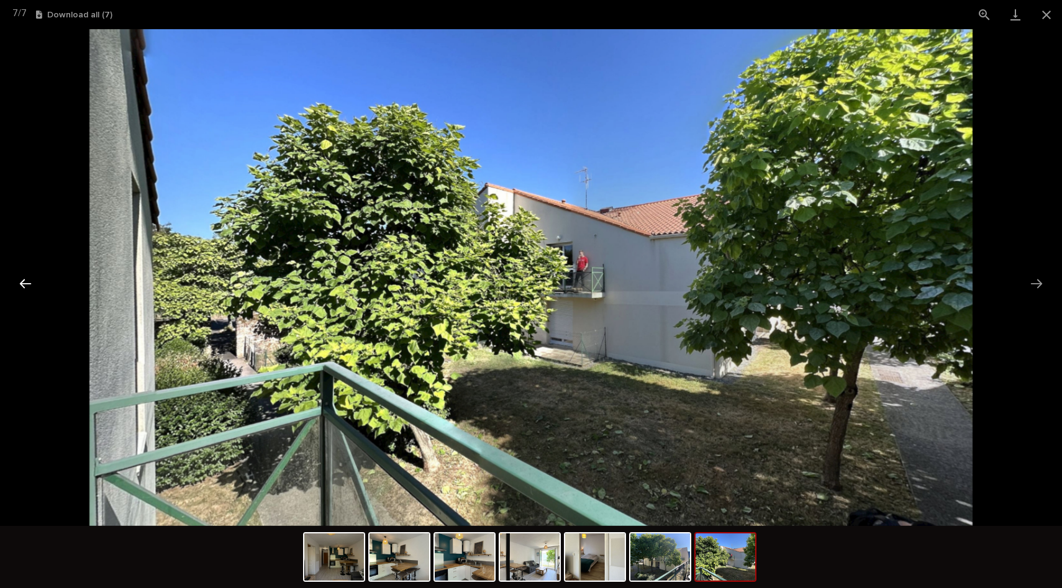
click at [27, 284] on button "Previous slide" at bounding box center [25, 283] width 26 height 24
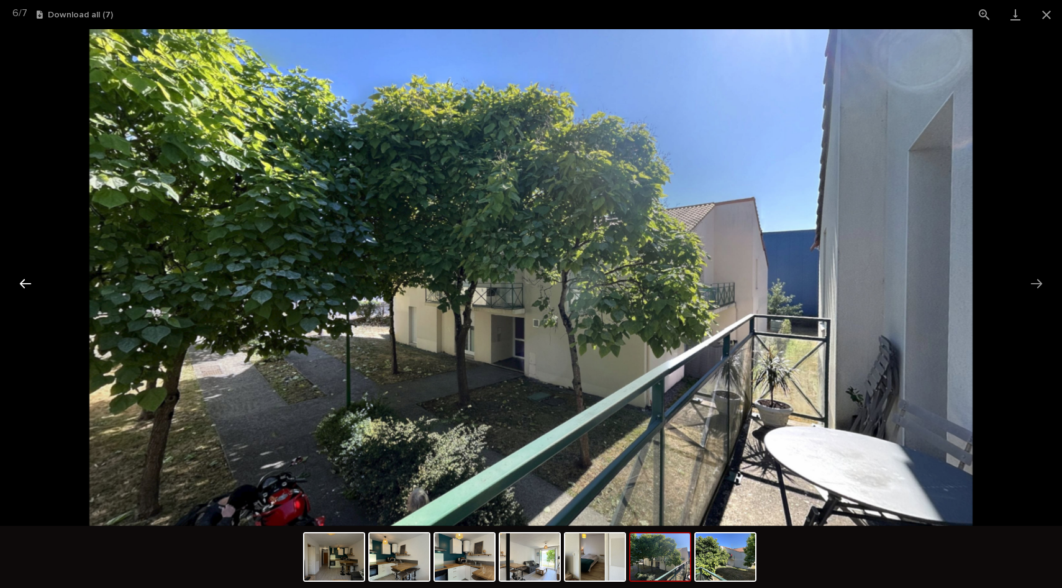
click at [27, 284] on button "Previous slide" at bounding box center [25, 283] width 26 height 24
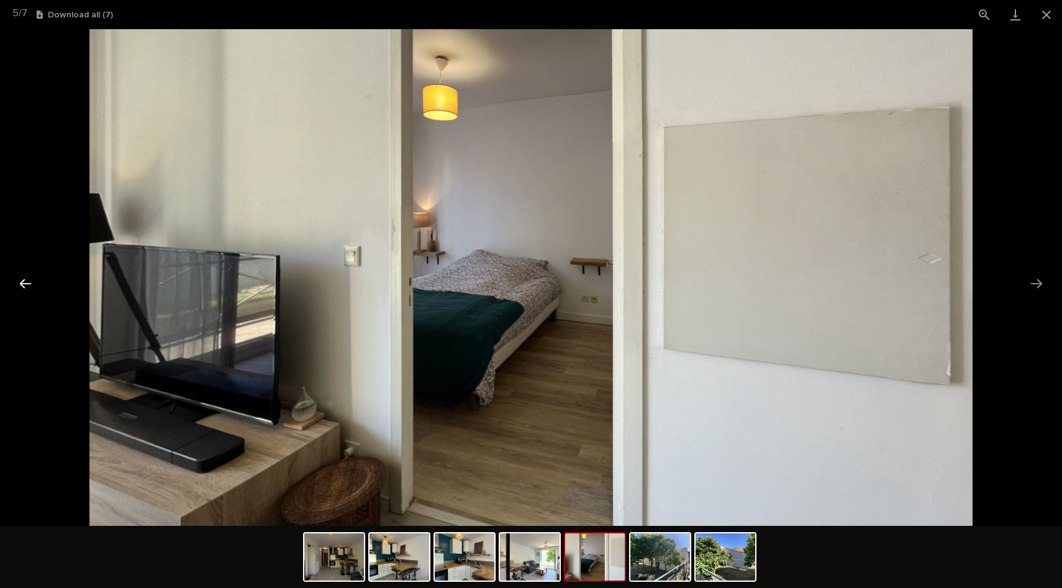
click at [27, 284] on button "Previous slide" at bounding box center [25, 283] width 26 height 24
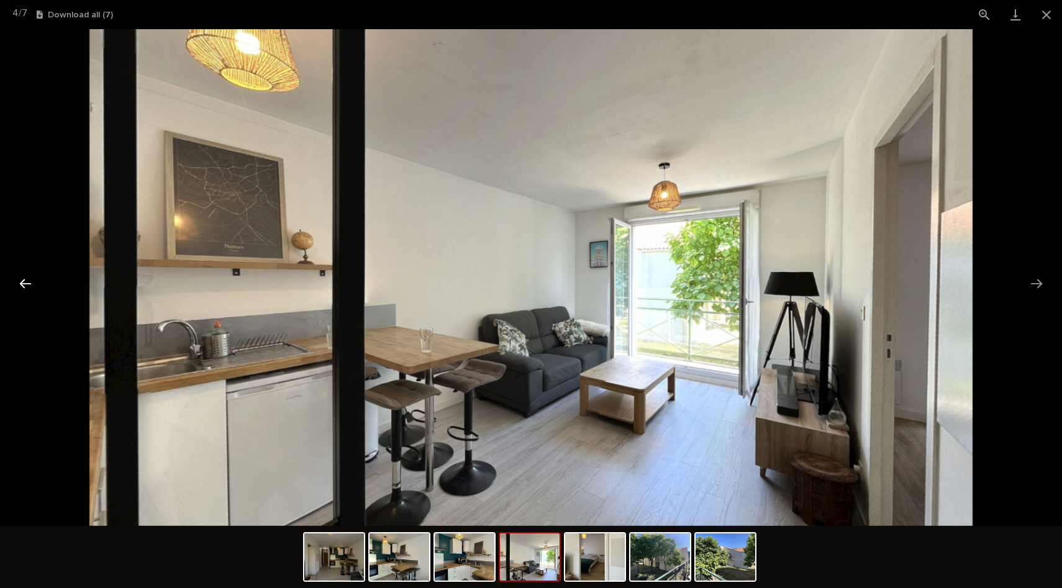
click at [27, 284] on button "Previous slide" at bounding box center [25, 283] width 26 height 24
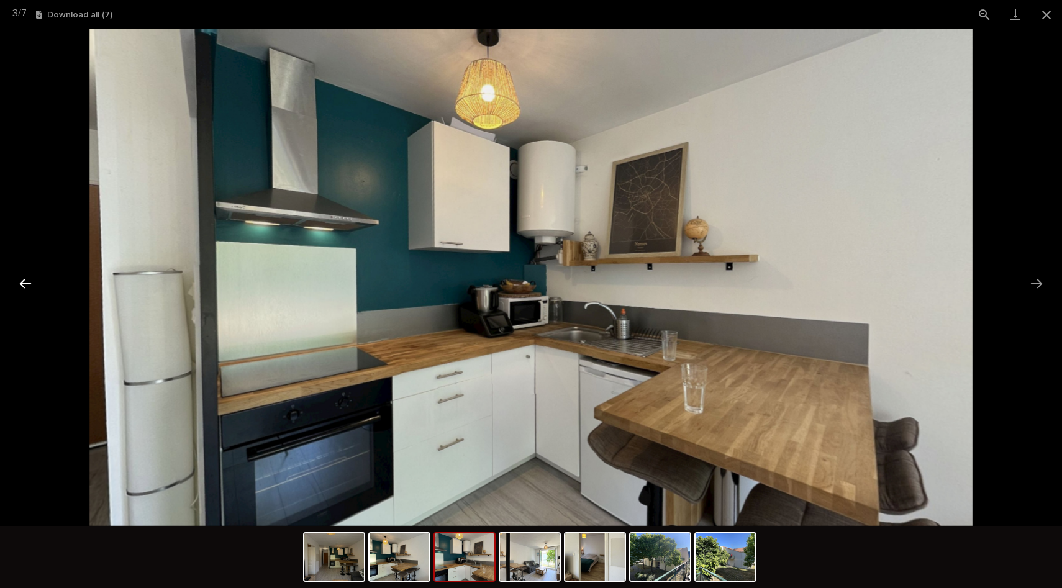
click at [28, 280] on button "Previous slide" at bounding box center [25, 283] width 26 height 24
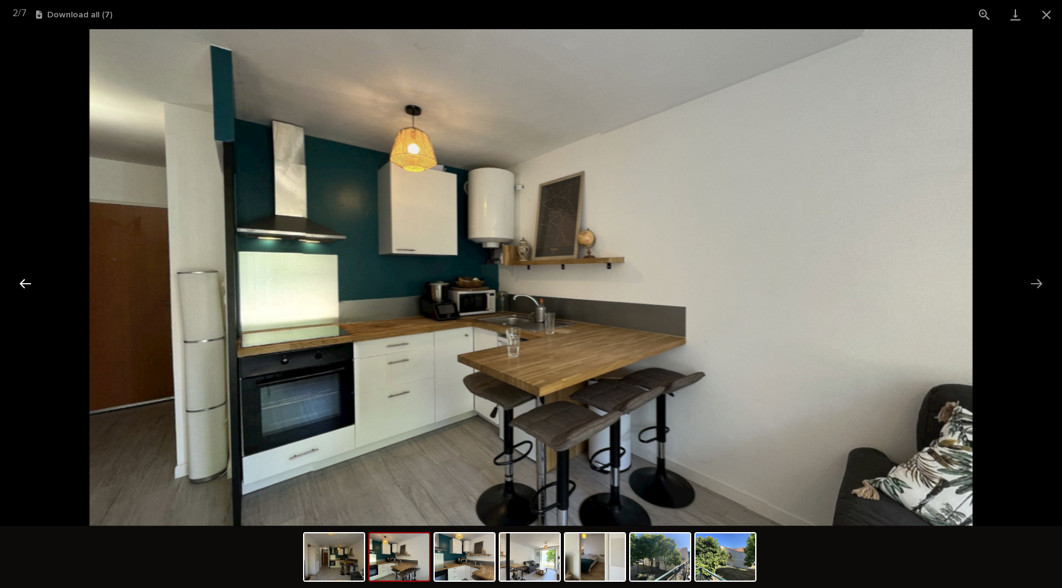
click at [28, 280] on button "Previous slide" at bounding box center [25, 283] width 26 height 24
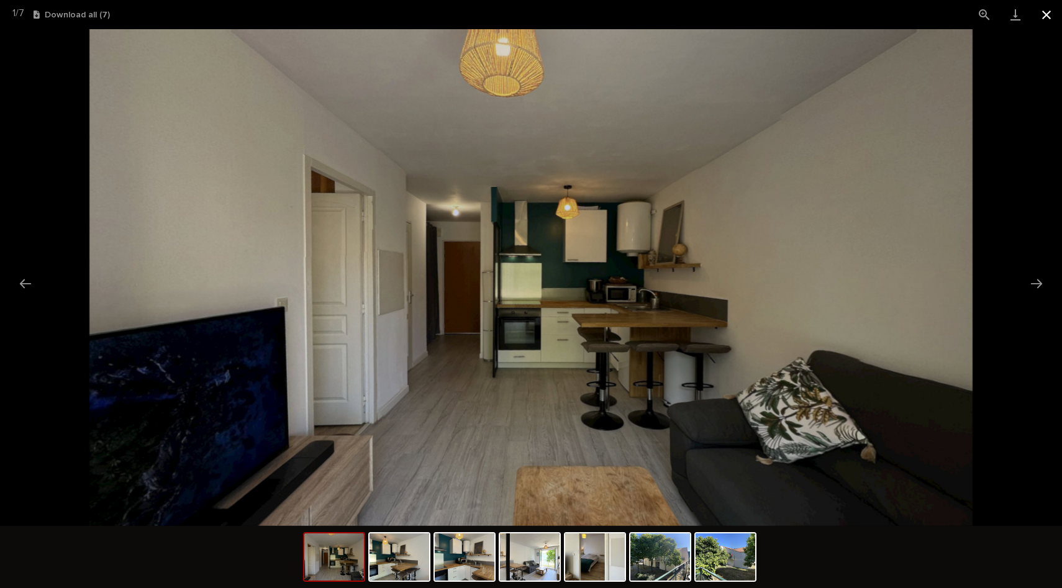
click at [1045, 21] on button "Close gallery" at bounding box center [1046, 14] width 31 height 29
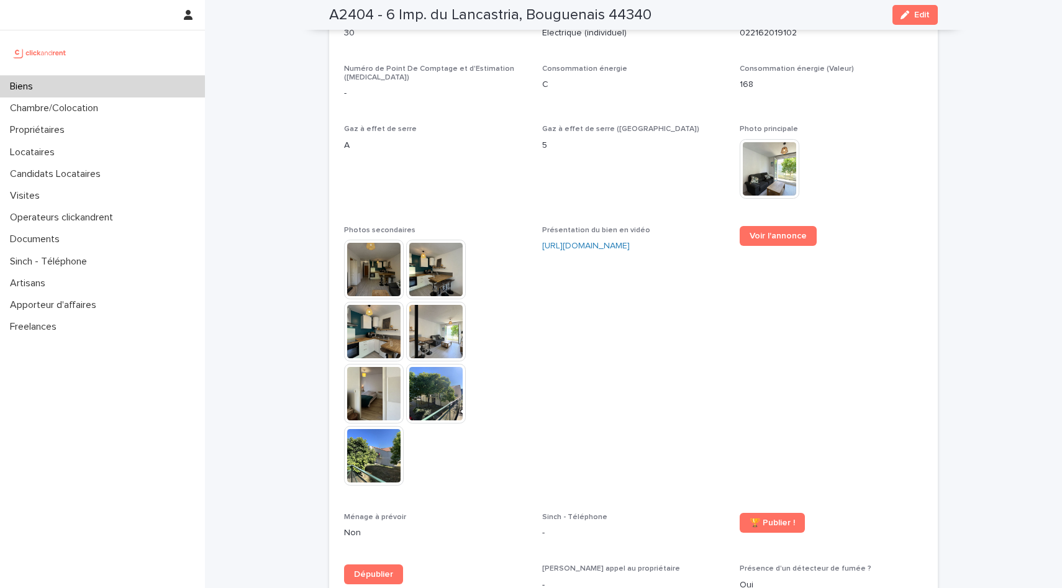
scroll to position [3151, 0]
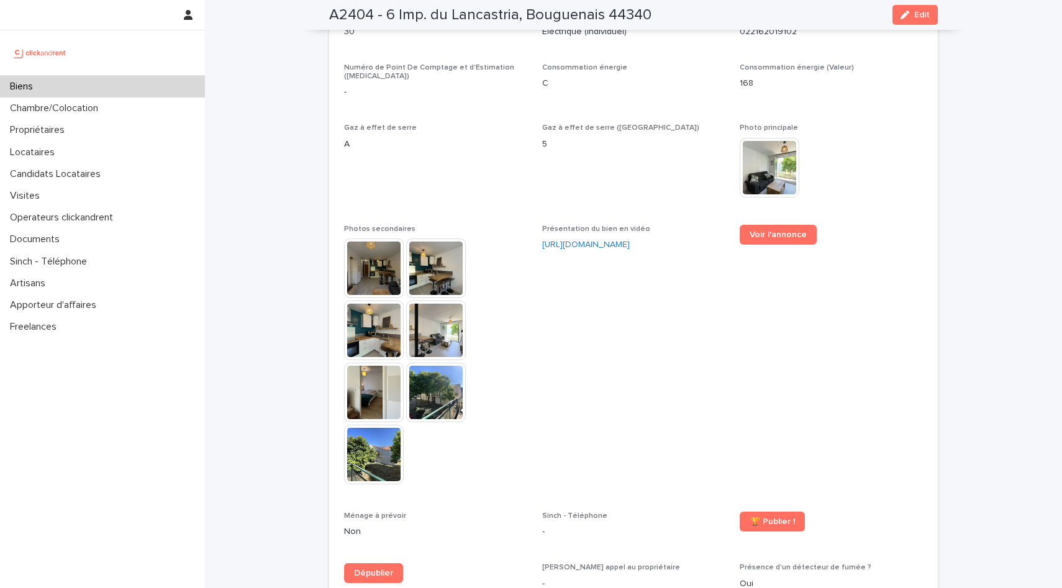
click at [355, 244] on img at bounding box center [374, 269] width 60 height 60
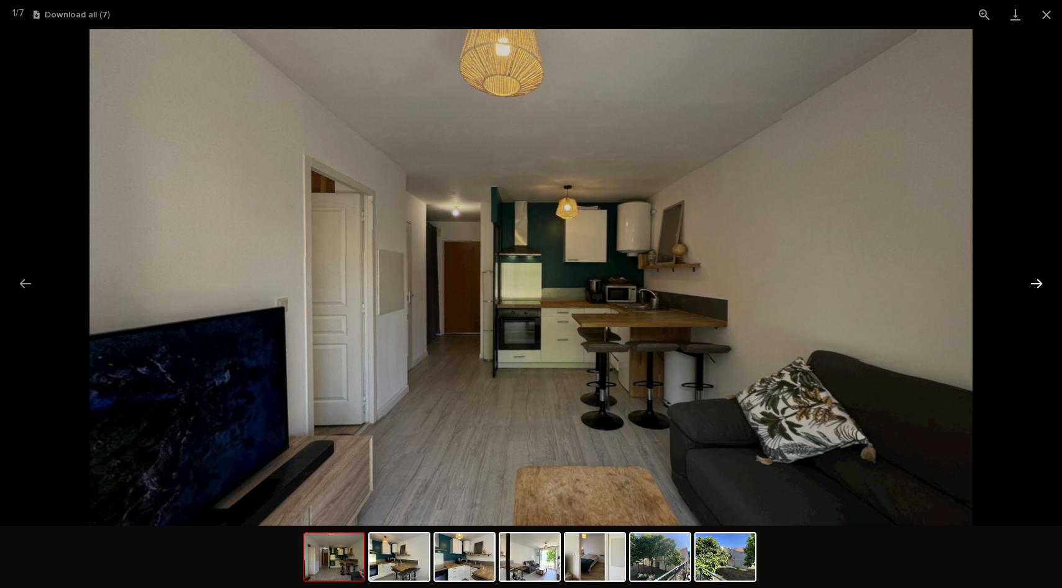
click at [1035, 290] on button "Next slide" at bounding box center [1037, 283] width 26 height 24
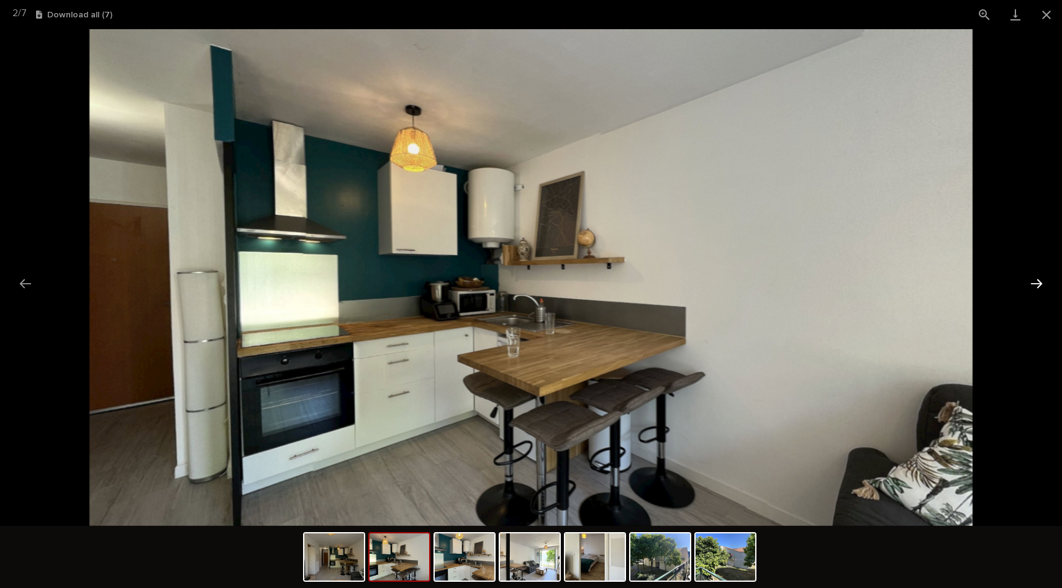
click at [1035, 290] on button "Next slide" at bounding box center [1037, 283] width 26 height 24
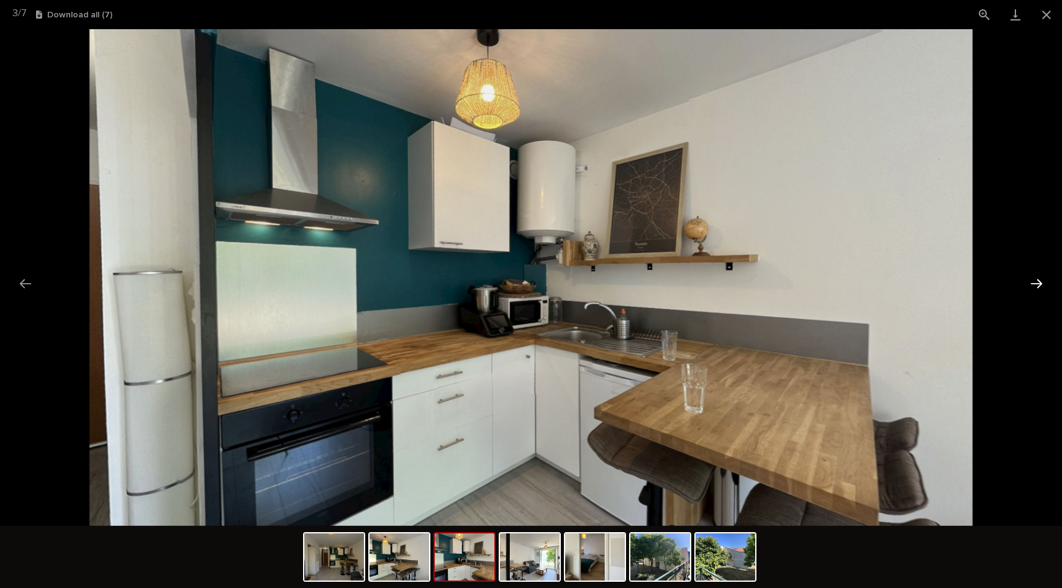
click at [1035, 290] on button "Next slide" at bounding box center [1037, 283] width 26 height 24
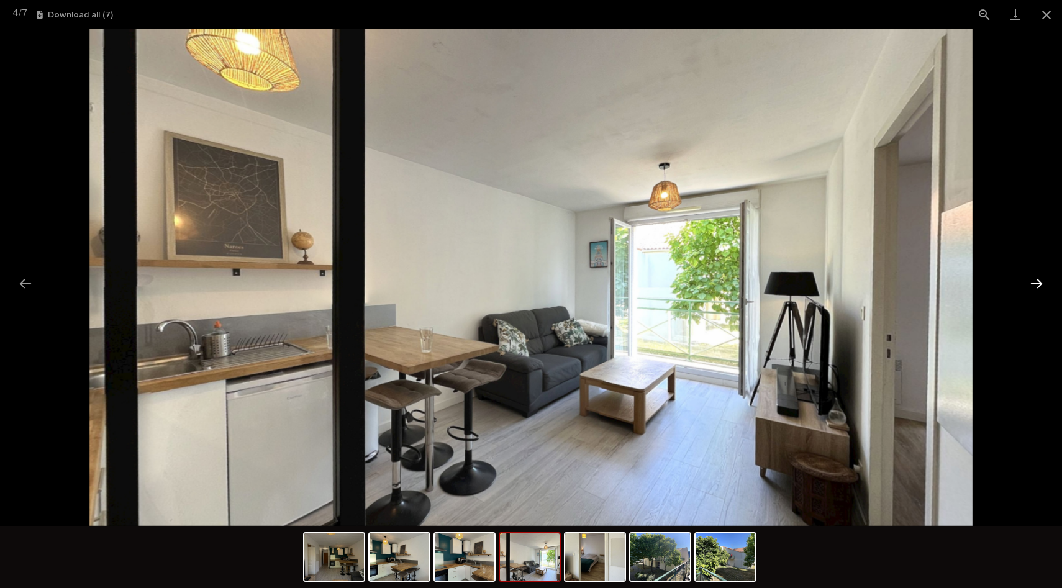
click at [1035, 290] on button "Next slide" at bounding box center [1037, 283] width 26 height 24
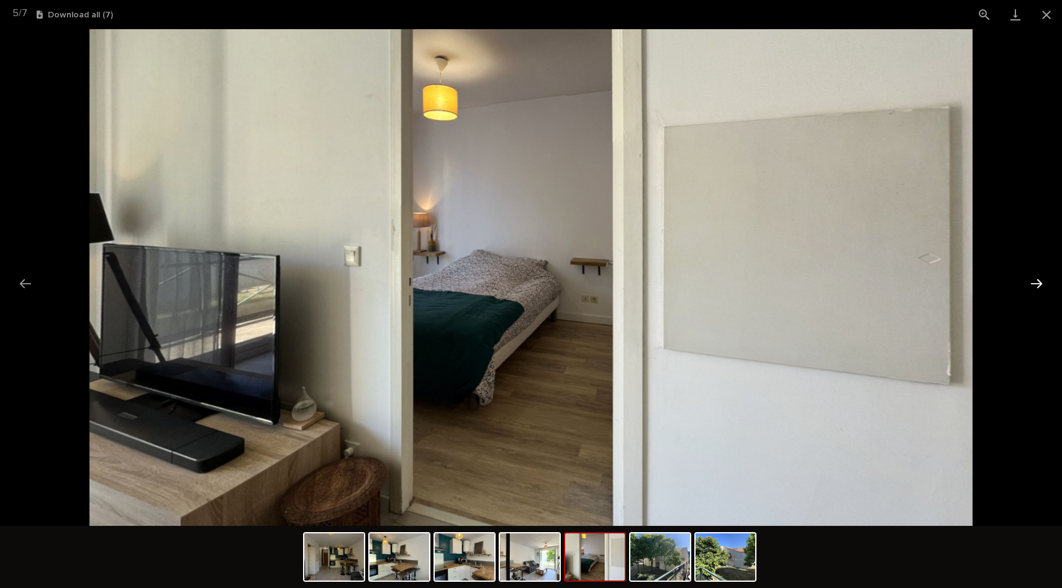
click at [1034, 290] on button "Next slide" at bounding box center [1037, 283] width 26 height 24
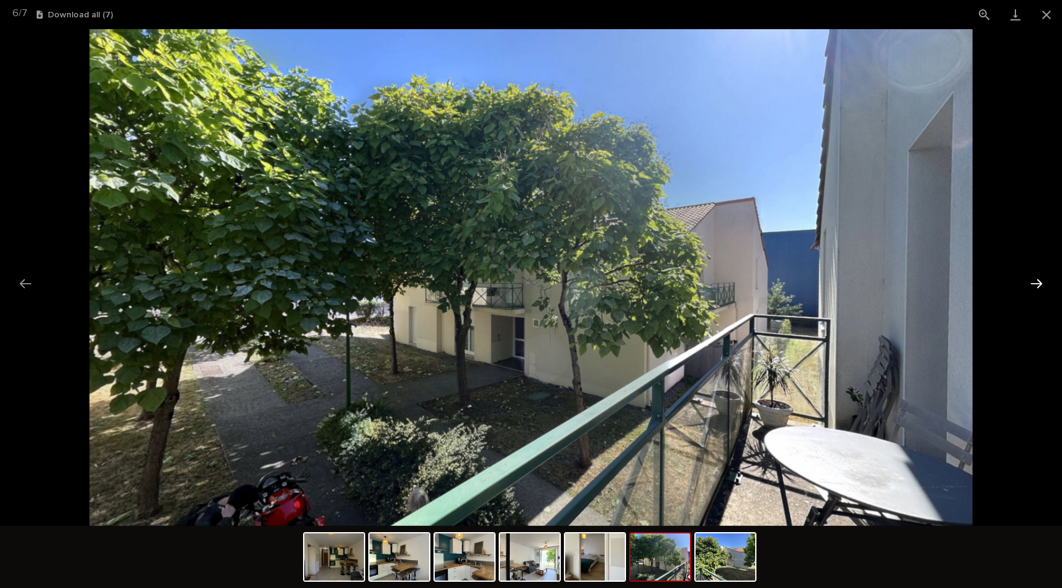
click at [1034, 290] on button "Next slide" at bounding box center [1037, 283] width 26 height 24
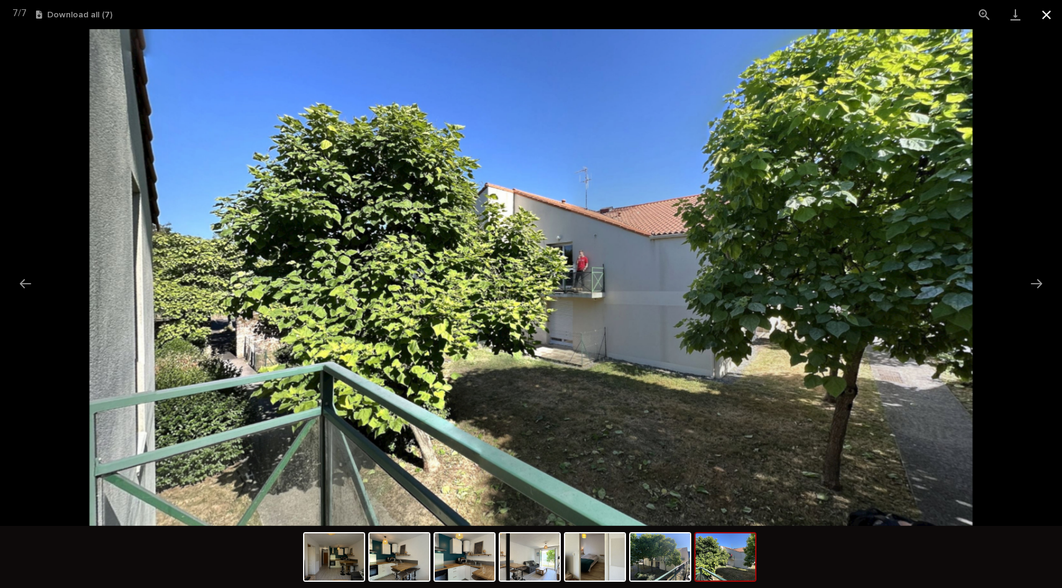
click at [1055, 4] on button "Close gallery" at bounding box center [1046, 14] width 31 height 29
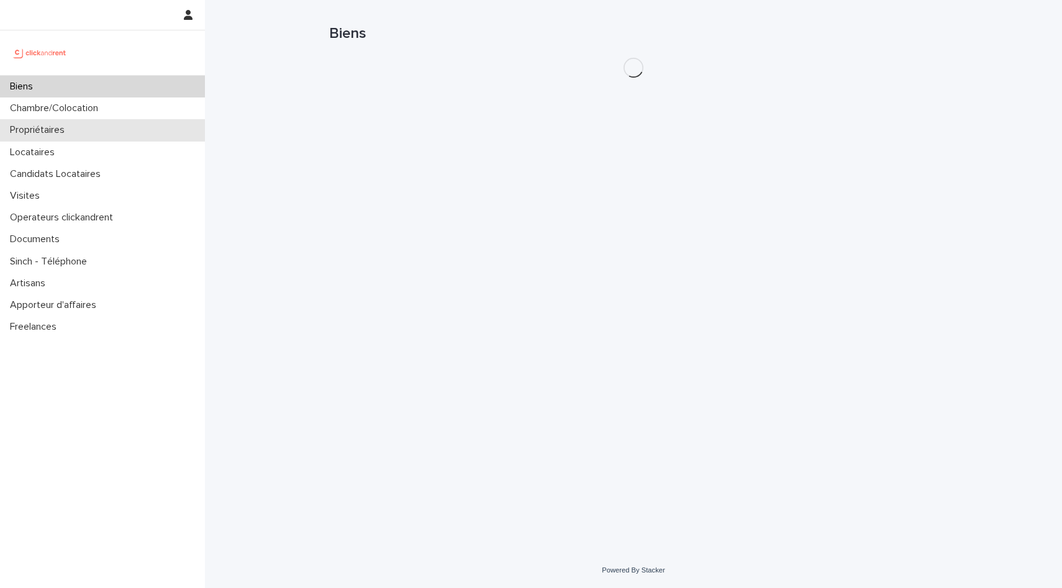
click at [76, 127] on div "Propriétaires" at bounding box center [102, 130] width 205 height 22
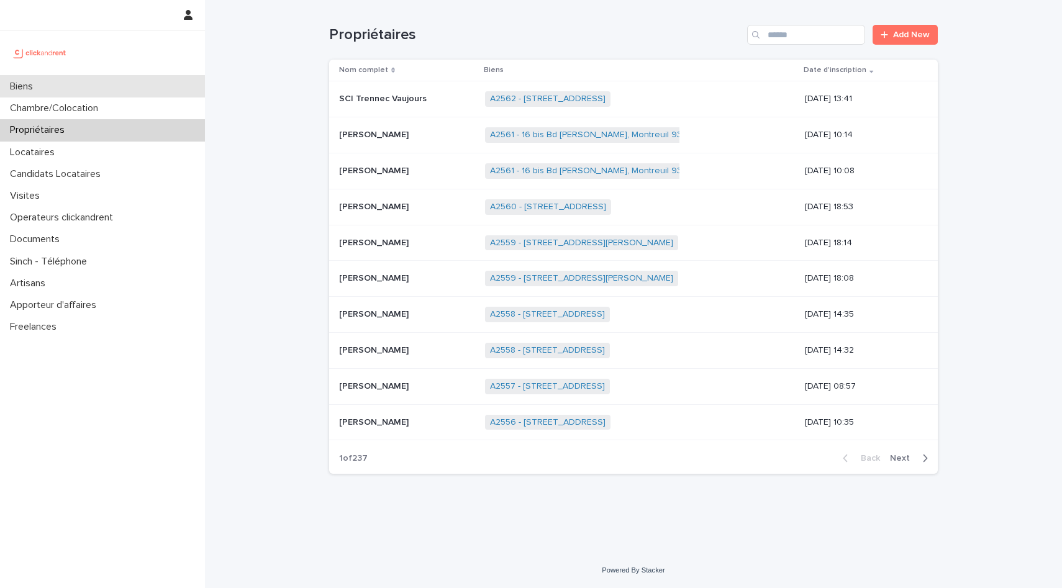
click at [86, 89] on div "Biens" at bounding box center [102, 87] width 205 height 22
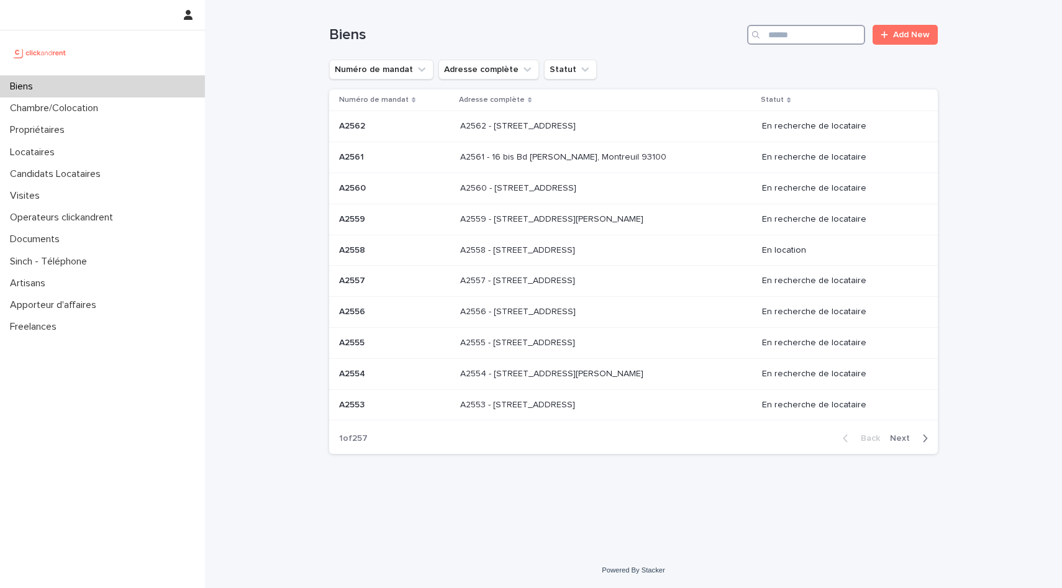
click at [800, 34] on input "Search" at bounding box center [806, 35] width 118 height 20
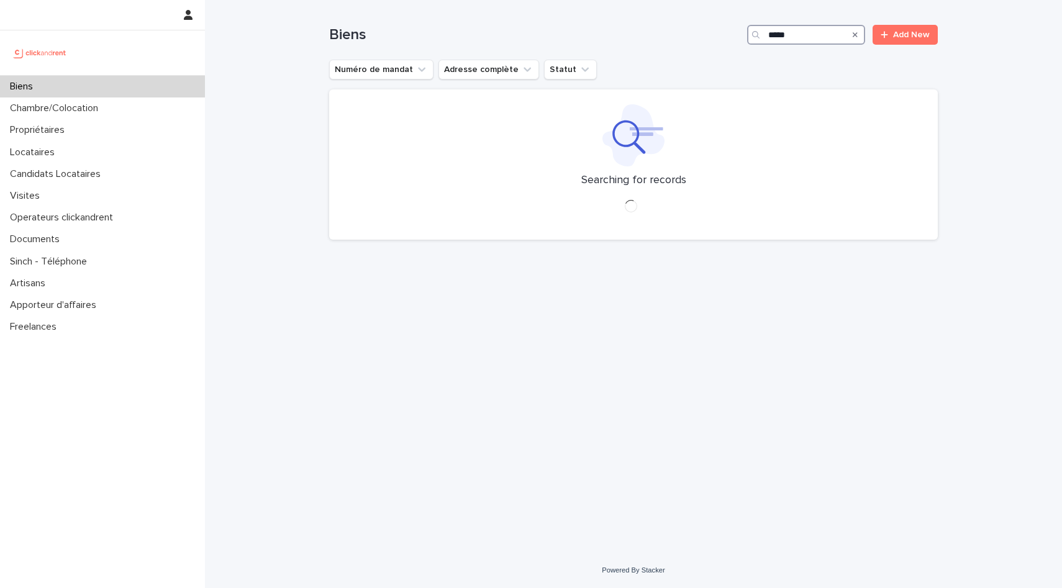
type input "*****"
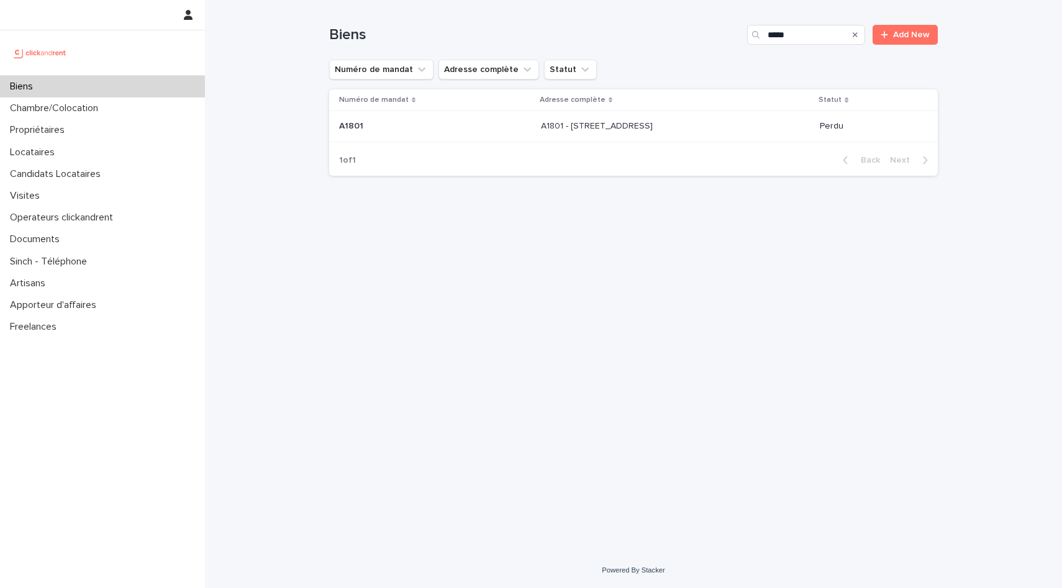
click at [626, 126] on p "A1801 - 49 Boulevard Gouvion Saint-Cyr, Paris 75017" at bounding box center [598, 125] width 114 height 13
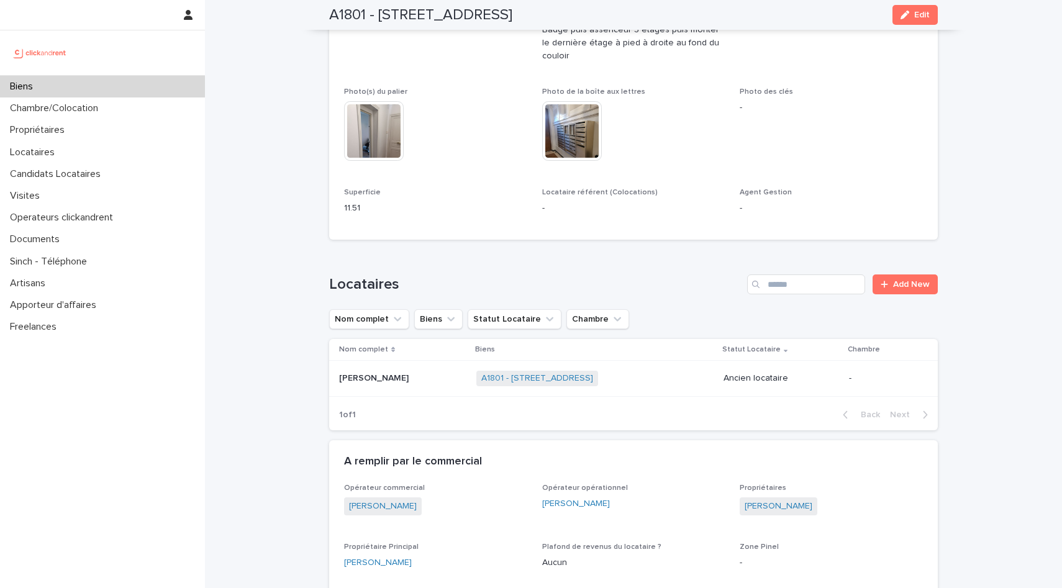
scroll to position [361, 0]
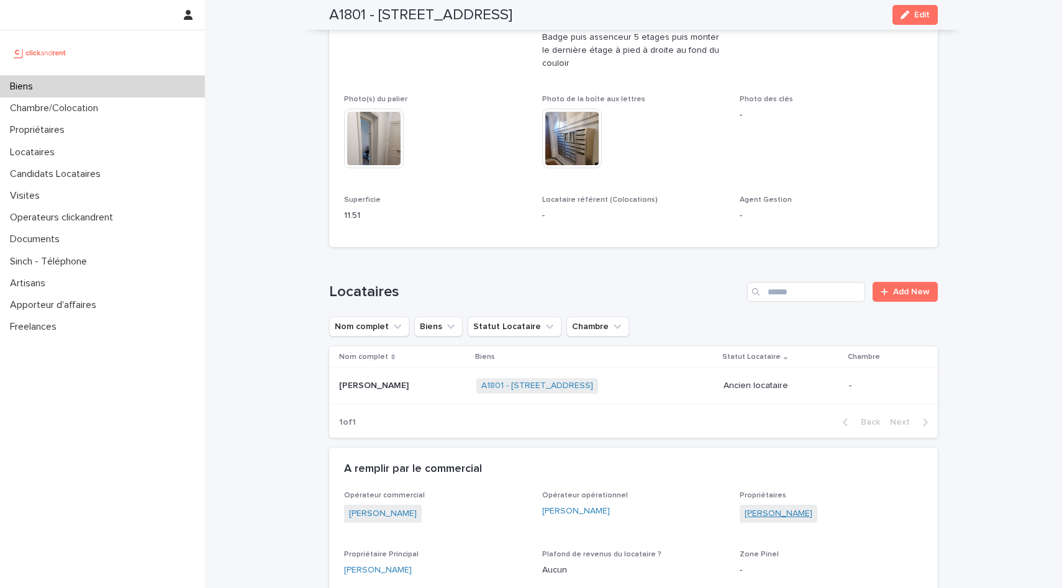
click at [791, 517] on link "Thongsay Souphavongsay" at bounding box center [779, 514] width 68 height 13
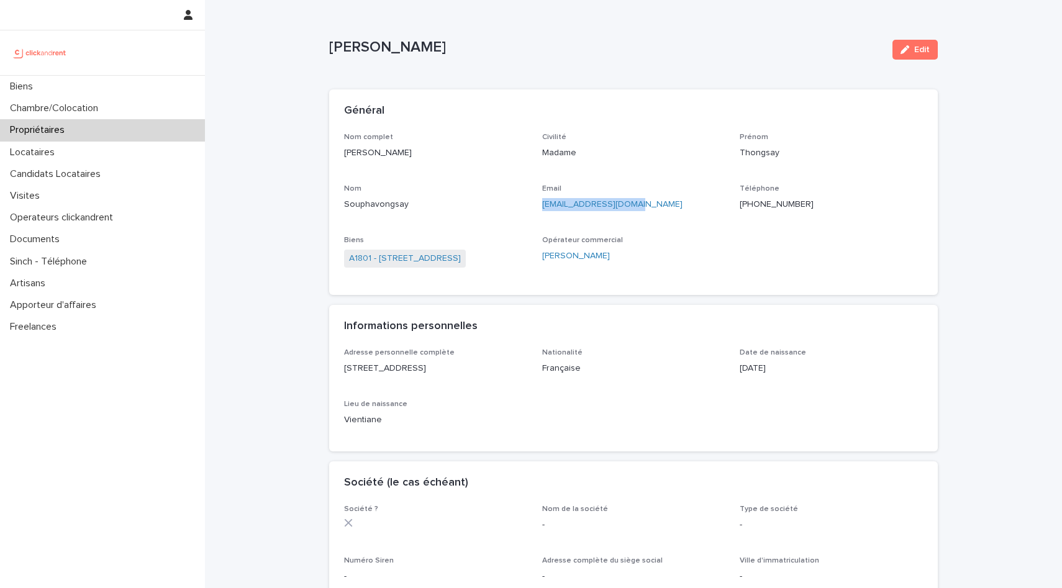
drag, startPoint x: 633, startPoint y: 208, endPoint x: 536, endPoint y: 203, distance: 97.7
click at [536, 203] on div "Nom complet Thongsay Souphavongsay Civilité Madame Prénom Thongsay Nom Souphavo…" at bounding box center [633, 207] width 579 height 148
copy link "s.thongsay@hotmail.fr"
drag, startPoint x: 755, startPoint y: 207, endPoint x: 778, endPoint y: 206, distance: 23.1
click at [778, 206] on p "+33652455837" at bounding box center [831, 204] width 183 height 13
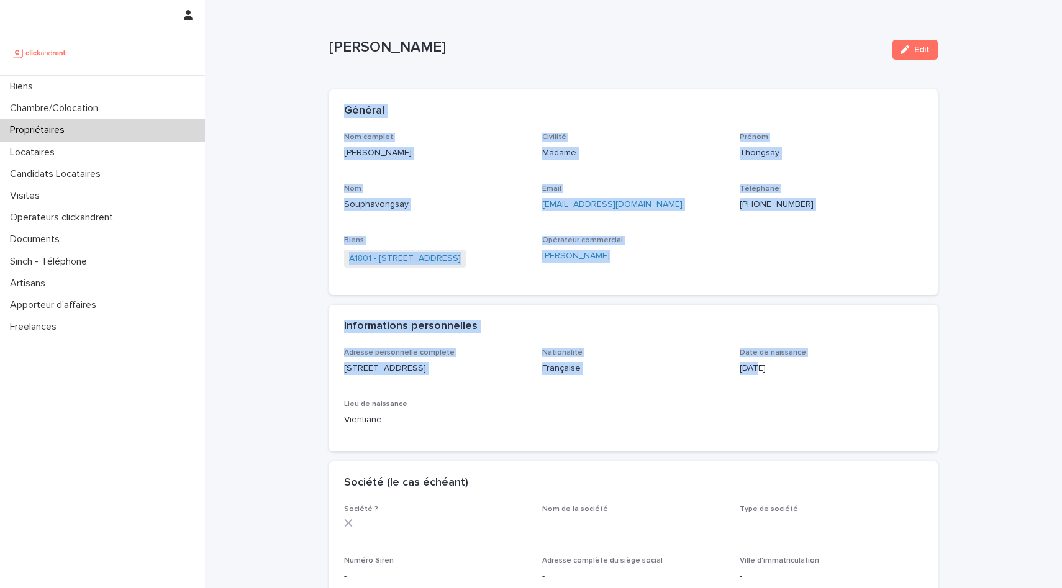
drag, startPoint x: 338, startPoint y: 111, endPoint x: 752, endPoint y: 368, distance: 487.4
click at [752, 368] on div "Loading... Saving… Général Nom complet Thongsay Souphavongsay Civilité Madame P…" at bounding box center [633, 558] width 609 height 938
click at [657, 291] on div "Nom complet Thongsay Souphavongsay Civilité Madame Prénom Thongsay Nom Souphavo…" at bounding box center [633, 214] width 609 height 163
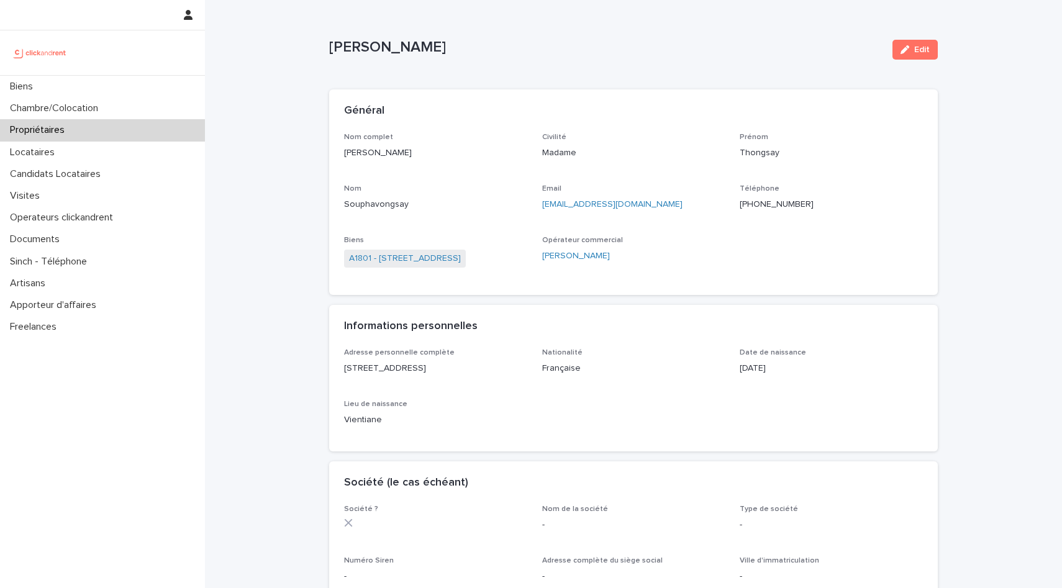
drag, startPoint x: 629, startPoint y: 270, endPoint x: 312, endPoint y: 72, distance: 373.4
click at [314, 73] on div "Loading... Saving… Loading... Saving… Thongsay Souphavongsay Edit Thongsay Soup…" at bounding box center [633, 545] width 857 height 1090
click at [312, 72] on div "Loading... Saving… Loading... Saving… Thongsay Souphavongsay Edit Thongsay Soup…" at bounding box center [633, 545] width 857 height 1090
click at [544, 62] on div "Thongsay Souphavongsay Edit" at bounding box center [633, 50] width 609 height 50
drag, startPoint x: 655, startPoint y: 259, endPoint x: 340, endPoint y: 114, distance: 346.6
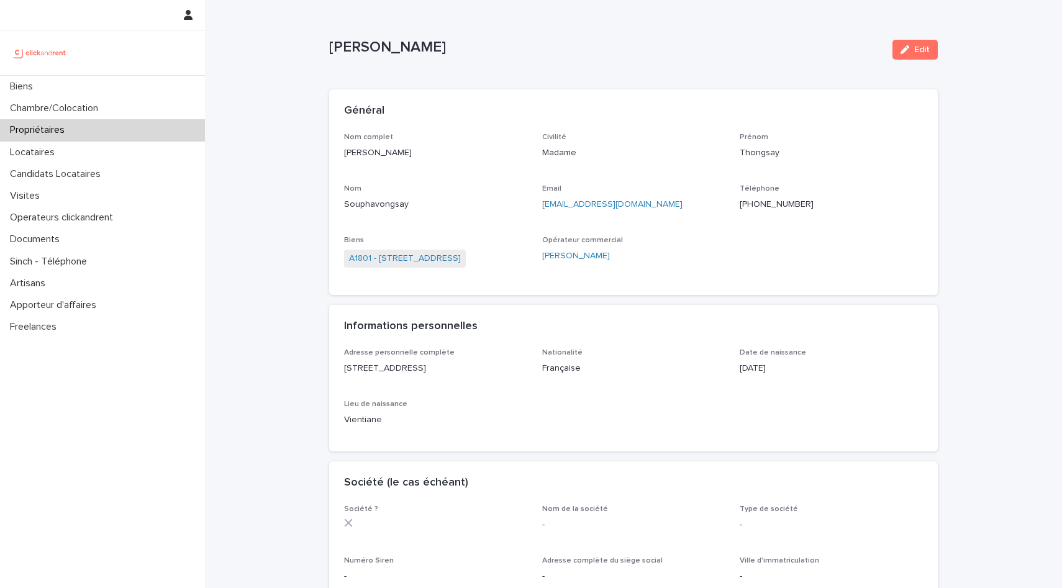
click at [354, 121] on section "Général Nom complet Thongsay Souphavongsay Civilité Madame Prénom Thongsay Nom …" at bounding box center [633, 192] width 609 height 206
click at [340, 114] on div "Général" at bounding box center [633, 110] width 609 height 43
drag, startPoint x: 323, startPoint y: 103, endPoint x: 897, endPoint y: 425, distance: 658.4
click at [897, 425] on div "Loading... Saving… Loading... Saving… Thongsay Souphavongsay Edit Thongsay Soup…" at bounding box center [633, 529] width 621 height 1059
click at [927, 303] on div "Loading... Saving… Général Nom complet Thongsay Souphavongsay Civilité Madame P…" at bounding box center [633, 197] width 609 height 216
